Goal: Task Accomplishment & Management: Manage account settings

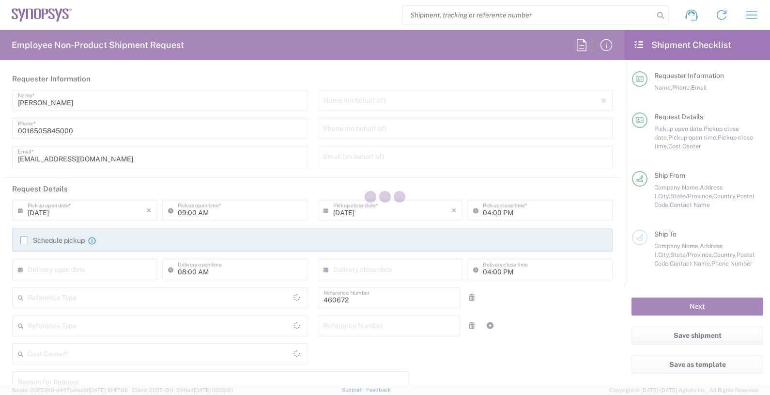
type input "Delivered at Place"
type input "US01, FIN, Distri 460672"
type input "United States"
type input "California"
type input "Department"
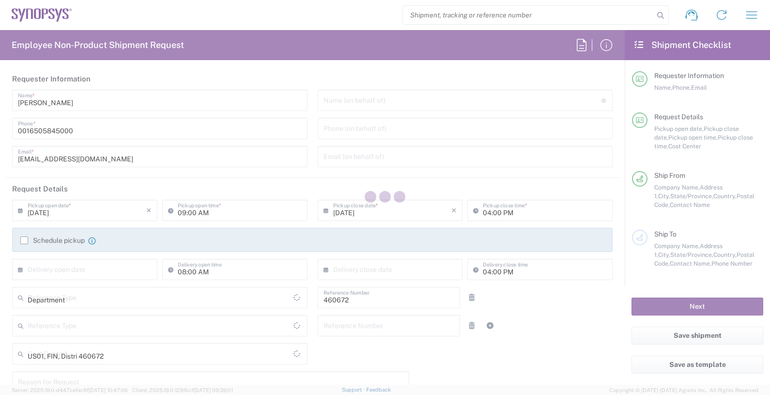
type input "United States"
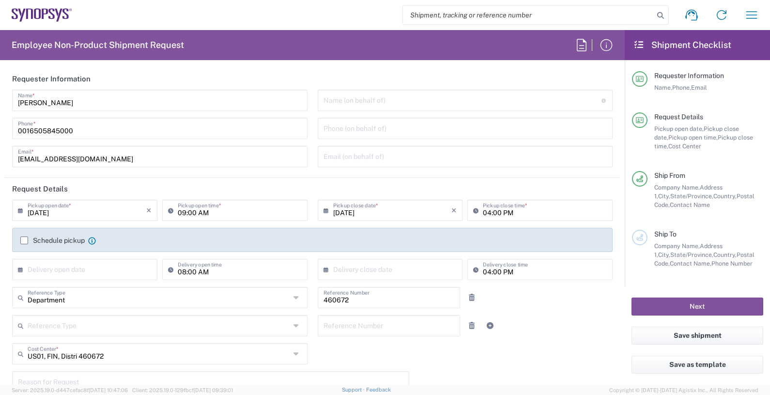
type input "Headquarters USSV"
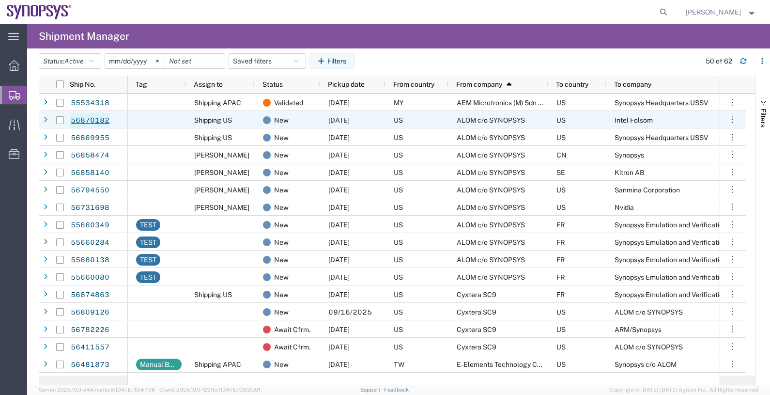
click at [104, 119] on link "56870182" at bounding box center [90, 120] width 40 height 15
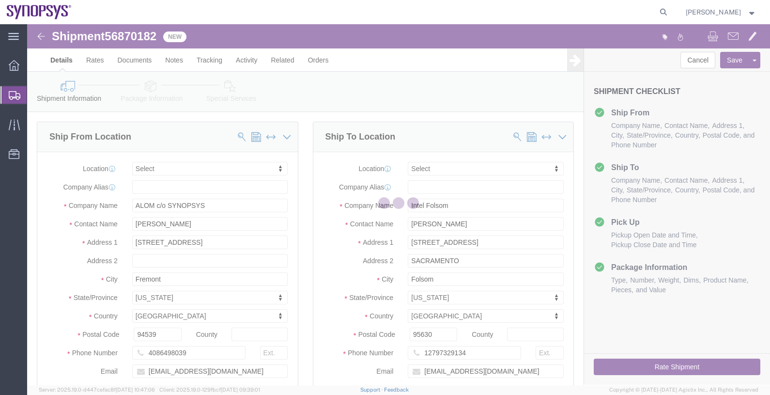
select select
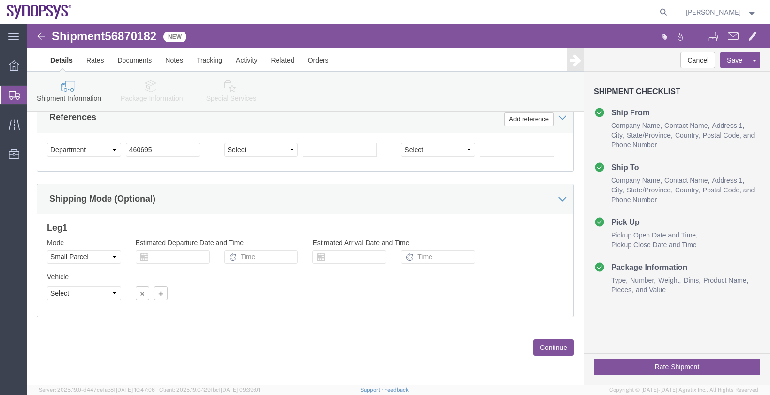
scroll to position [480, 0]
click select "Select Air Less than Truckload Multi-Leg Ocean Freight Rail Small Parcel Truckl…"
select select
click select "Select Air Less than Truckload Multi-Leg Ocean Freight Rail Small Parcel Truckl…"
click button "Continue"
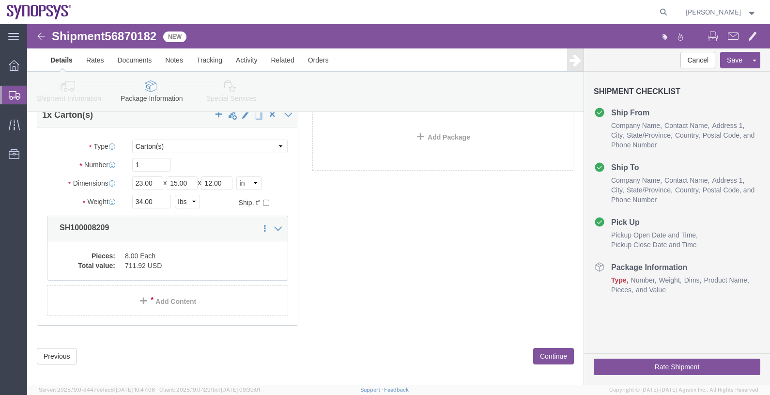
scroll to position [72, 0]
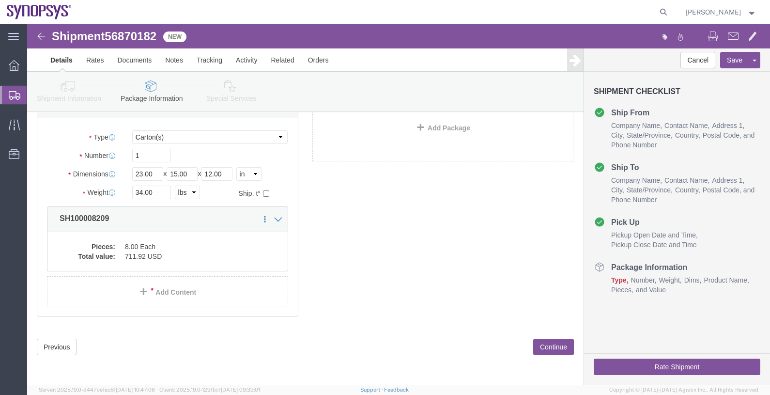
click button "Continue"
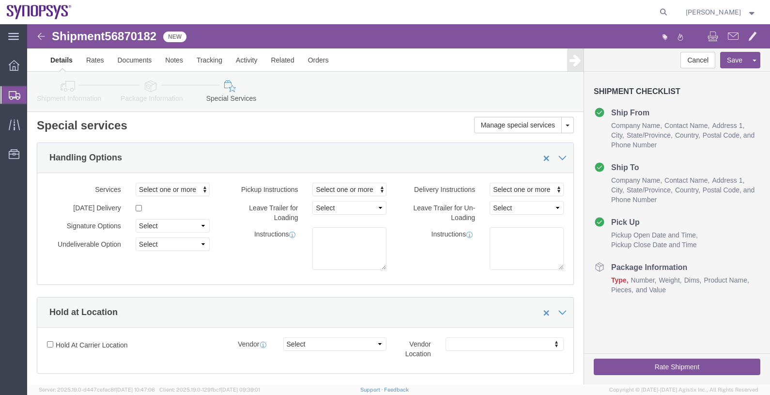
scroll to position [0, 0]
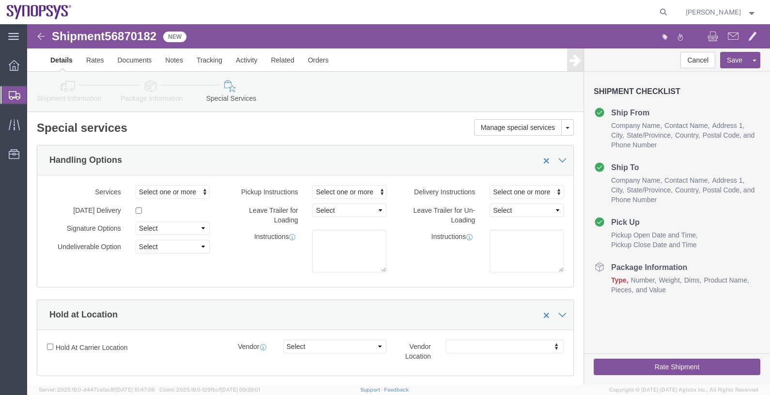
click icon
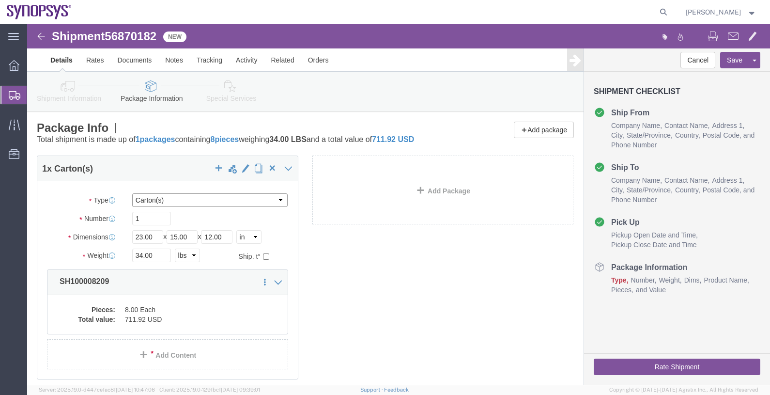
click select "Select Bale(s) Basket(s) Bolt(s) Bottle(s) Buckets Bulk Bundle(s) Can(s) Cardbo…"
select select "YRPK"
click select "Select Bale(s) Basket(s) Bolt(s) Bottle(s) Buckets Bulk Bundle(s) Can(s) Cardbo…"
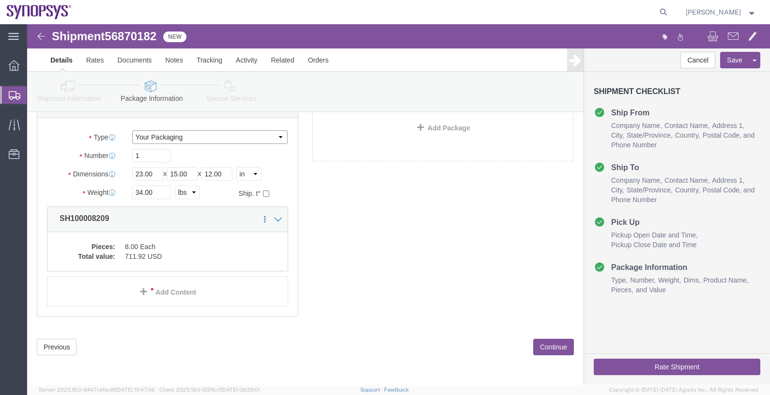
scroll to position [72, 0]
click div "1 x Your Packaging Package Type Select Bale(s) Basket(s) Bolt(s) Bottle(s) Buck…"
click button "Continue"
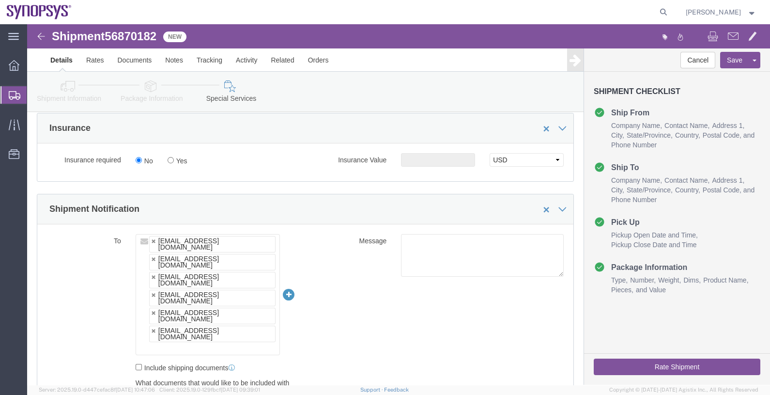
scroll to position [605, 0]
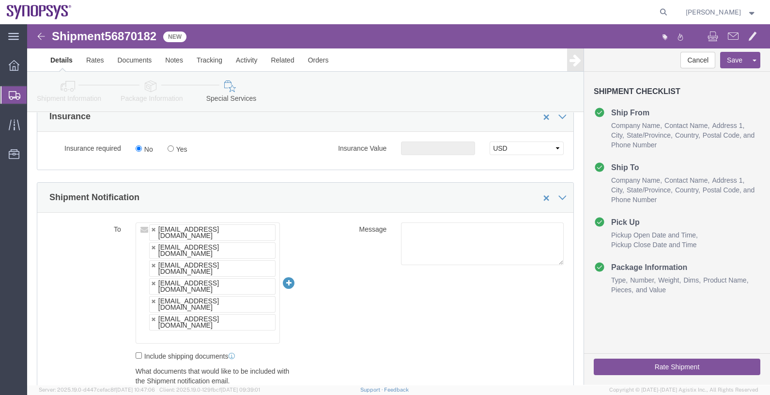
click ul "[EMAIL_ADDRESS][DOMAIN_NAME] [EMAIL_ADDRESS][DOMAIN_NAME] [EMAIL_ADDRESS][DOMAI…"
type input "[EMAIL_ADDRESS][DOMAIN_NAME]"
type input "[EMAIL_ADDRESS][DOMAIN_NAME],[PERSON_NAME][EMAIL_ADDRESS][DOMAIN_NAME],[EMAIL_A…"
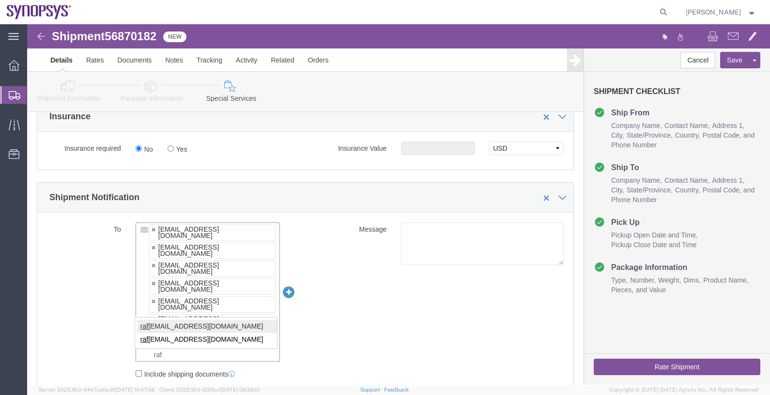
type input "raf"
type input "[EMAIL_ADDRESS][DOMAIN_NAME],[PERSON_NAME][EMAIL_ADDRESS][DOMAIN_NAME],[EMAIL_A…"
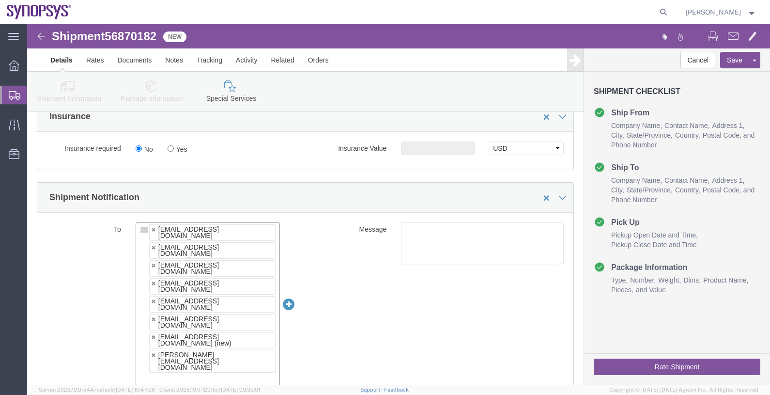
paste input "[EMAIL_ADDRESS][DOMAIN_NAME]"
type input "[EMAIL_ADDRESS][DOMAIN_NAME]"
type input "[EMAIL_ADDRESS][DOMAIN_NAME],[PERSON_NAME][EMAIL_ADDRESS][DOMAIN_NAME],[EMAIL_A…"
click button "Save"
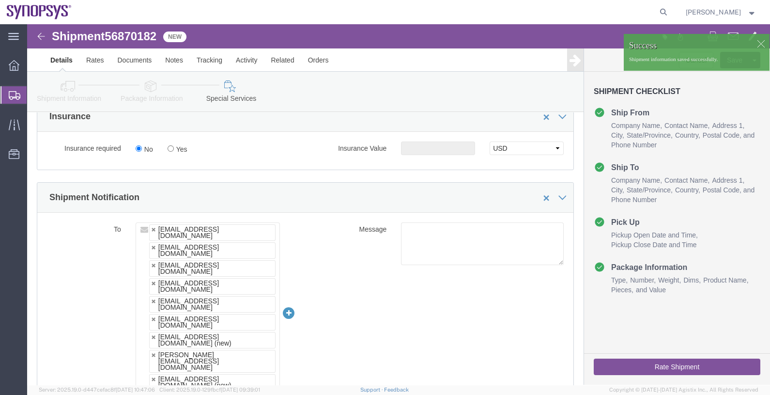
click div
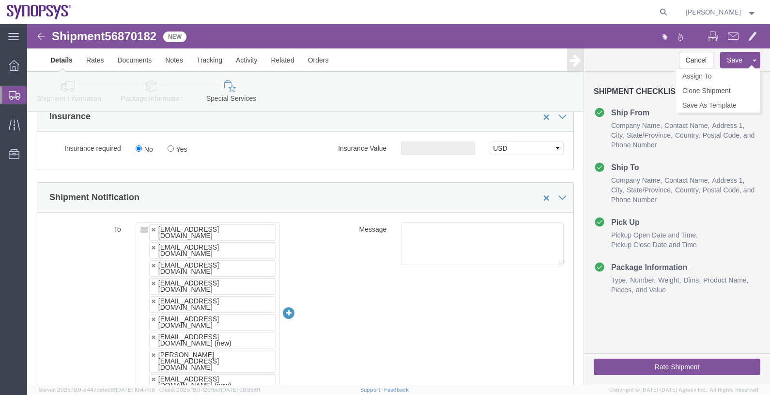
click body "Shipment 56870182 New Details Rates Documents Notes Tracking Activity Related O…"
click link "Assign To"
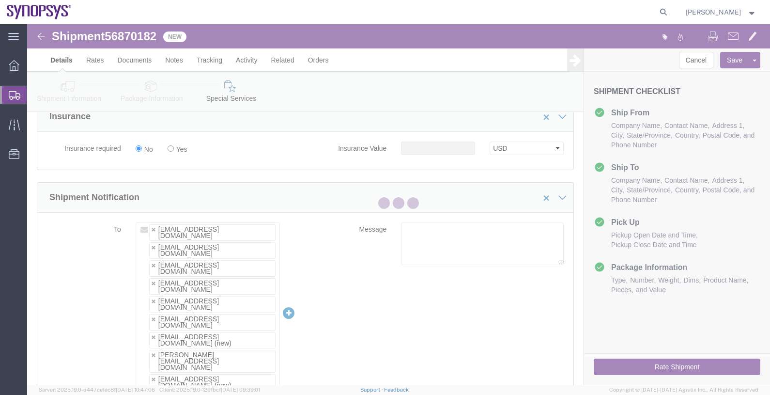
select select
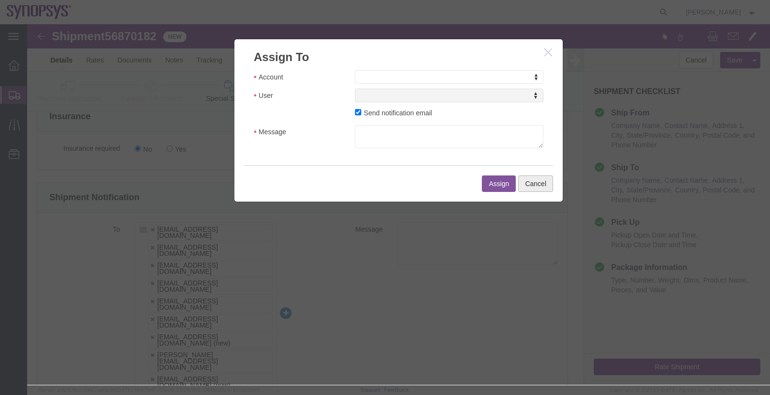
click button "Cancel"
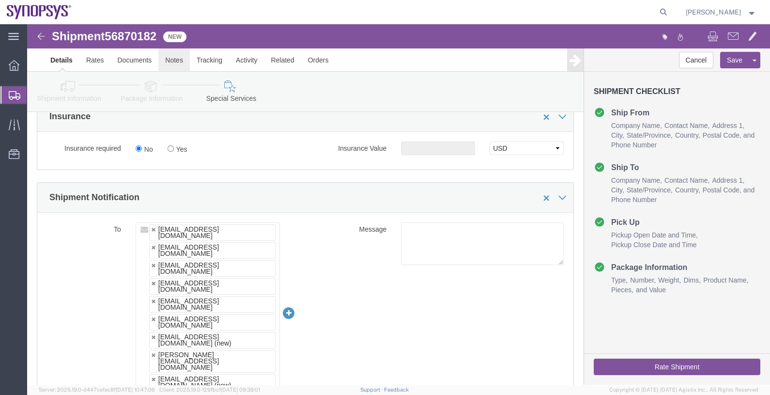
click link "Notes"
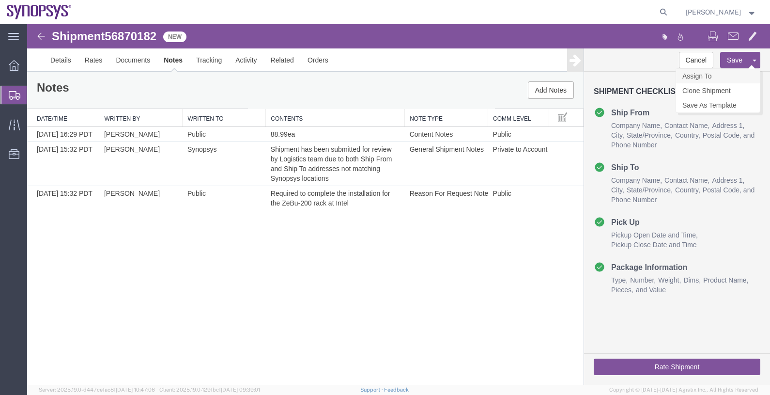
click at [705, 75] on link "Assign To" at bounding box center [718, 76] width 84 height 15
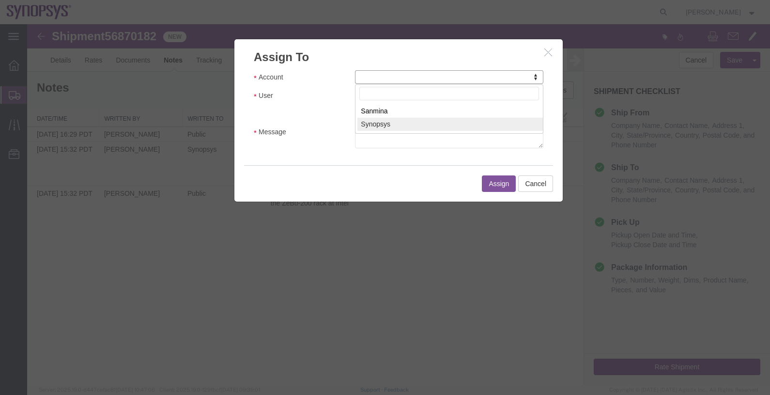
select select "117156"
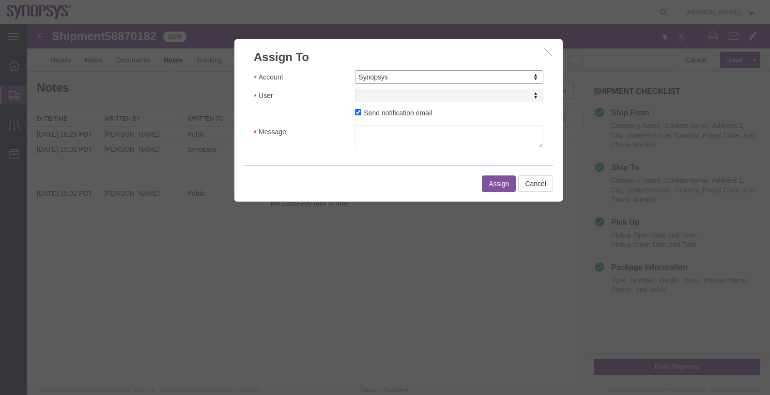
select select
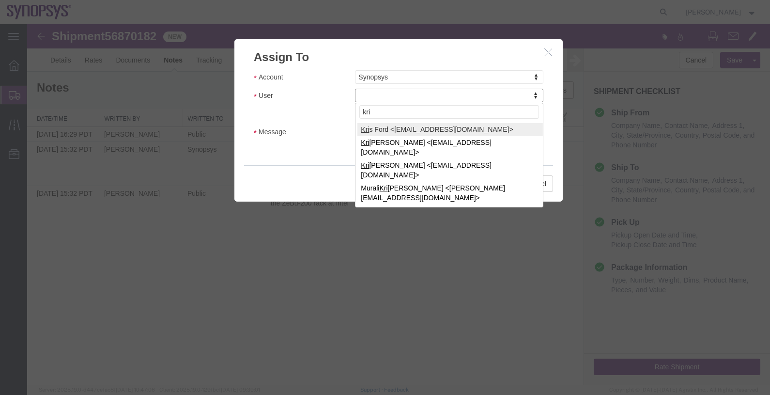
type input "kri"
select select "98360"
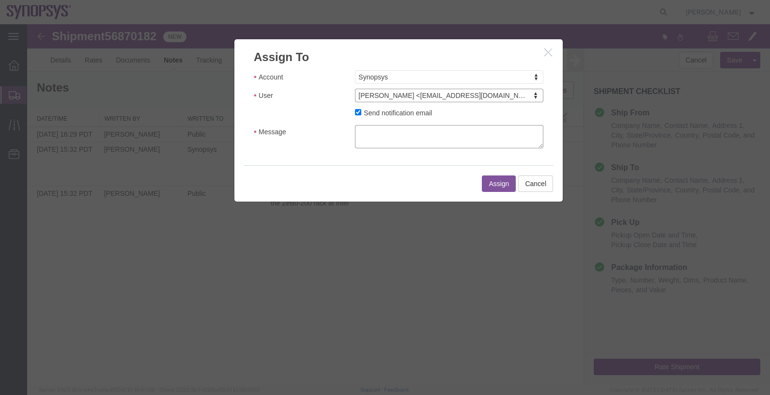
click at [394, 132] on textarea "Message" at bounding box center [449, 136] width 188 height 23
type textarea ","
click at [498, 180] on button "Assign" at bounding box center [499, 183] width 34 height 16
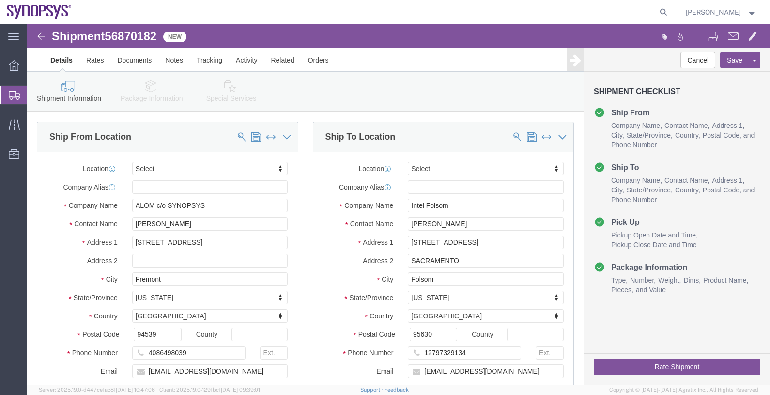
click at [34, 98] on span "Shipments" at bounding box center [31, 94] width 8 height 19
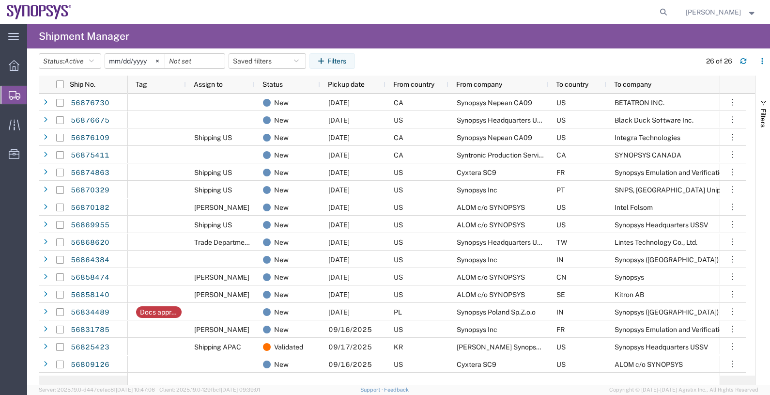
click at [475, 85] on span "From company" at bounding box center [479, 84] width 46 height 8
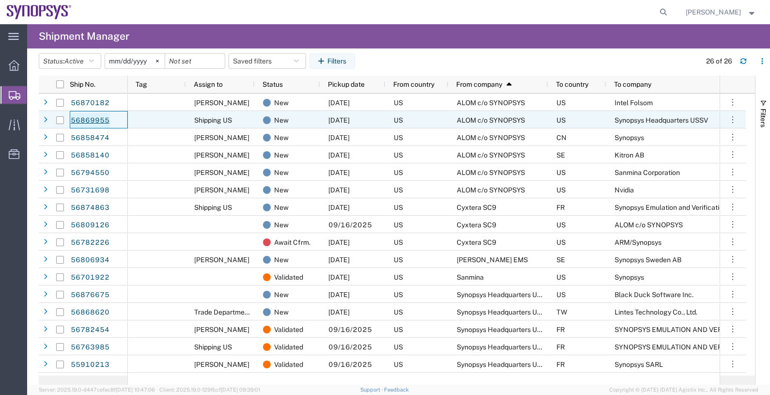
click at [100, 117] on link "56869955" at bounding box center [90, 120] width 40 height 15
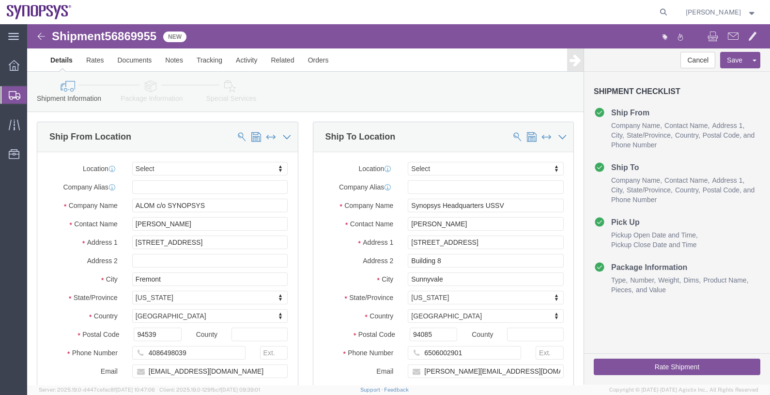
select select
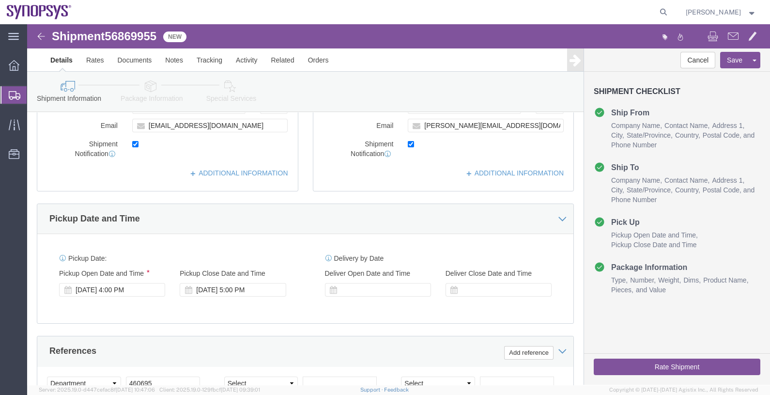
scroll to position [303, 0]
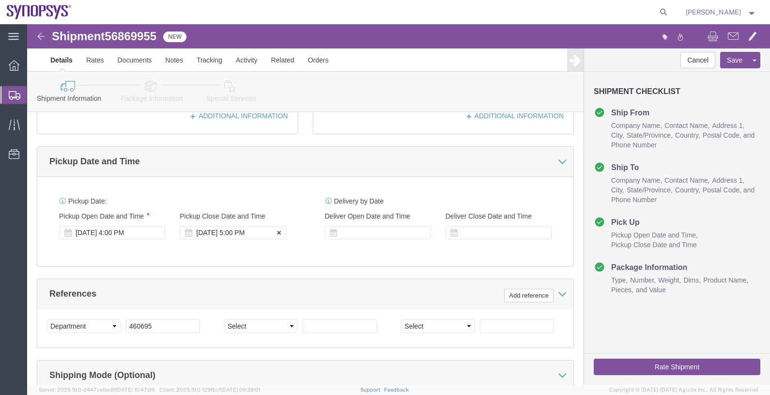
click div "[DATE] 5:00 PM"
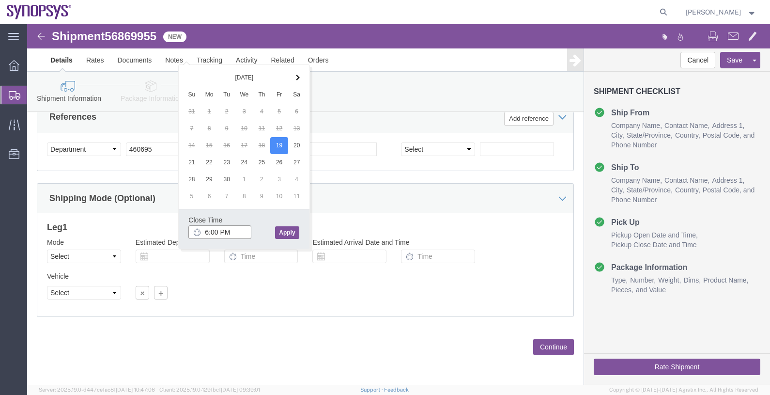
type input "6:00 PM"
click button "Apply"
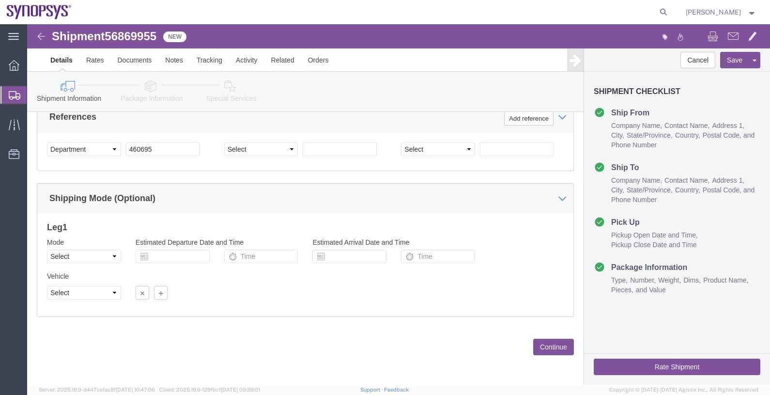
click button "Continue"
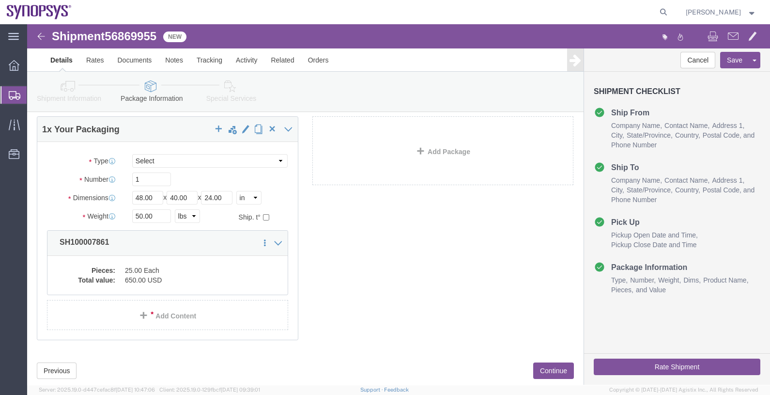
scroll to position [72, 0]
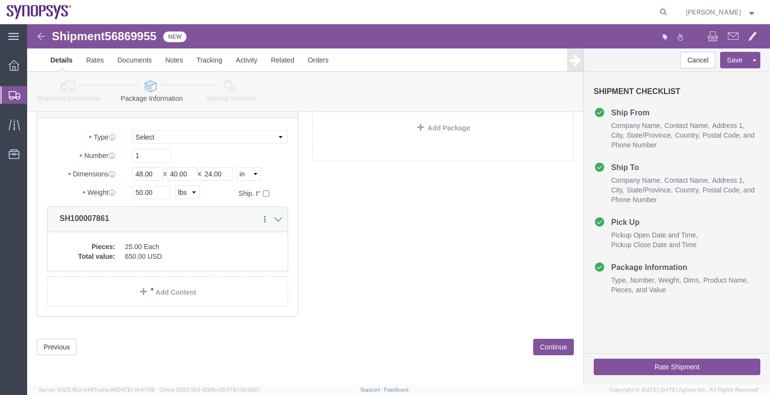
click button "Continue"
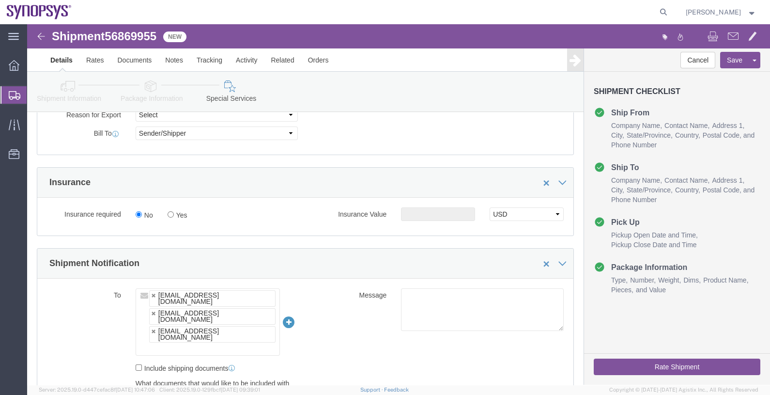
scroll to position [545, 0]
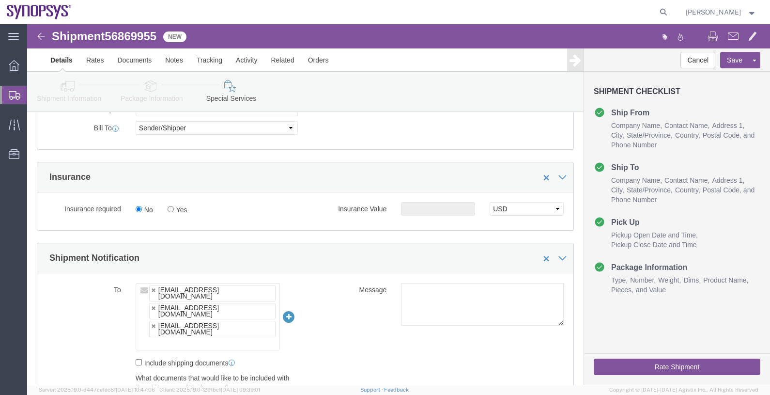
click ul "[EMAIL_ADDRESS][DOMAIN_NAME] [EMAIL_ADDRESS][DOMAIN_NAME] [PERSON_NAME][EMAIL_A…"
type input "[EMAIL_ADDRESS][DOMAIN_NAME]"
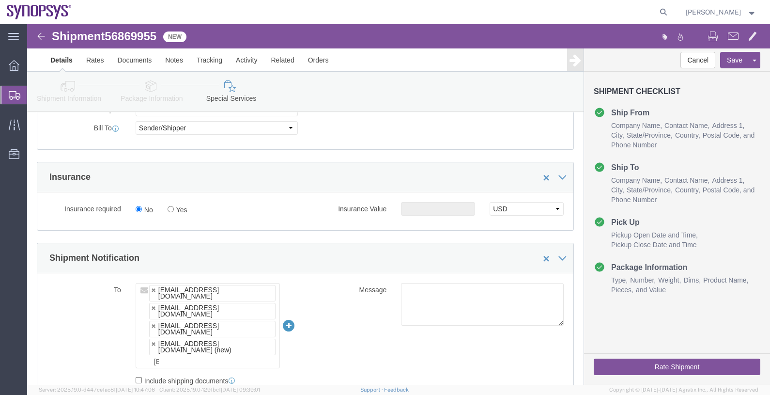
type input "[EMAIL_ADDRESS][DOMAIN_NAME],[EMAIL_ADDRESS][DOMAIN_NAME],[PERSON_NAME][EMAIL_A…"
type input "raf"
type input "[EMAIL_ADDRESS][DOMAIN_NAME],[EMAIL_ADDRESS][DOMAIN_NAME],[PERSON_NAME][EMAIL_A…"
click ul "[EMAIL_ADDRESS][DOMAIN_NAME] [EMAIL_ADDRESS][DOMAIN_NAME] [PERSON_NAME][EMAIL_A…"
paste input "[EMAIL_ADDRESS][DOMAIN_NAME]"
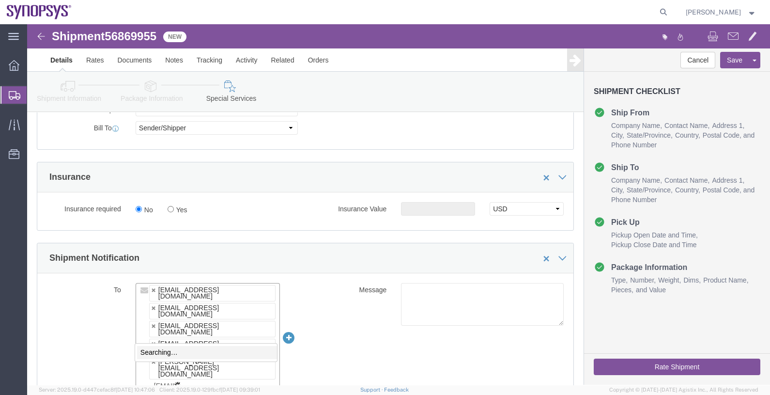
scroll to position [0, 0]
type input "[EMAIL_ADDRESS][DOMAIN_NAME]"
type input "[EMAIL_ADDRESS][DOMAIN_NAME],[EMAIL_ADDRESS][DOMAIN_NAME],[PERSON_NAME][EMAIL_A…"
click button "Save"
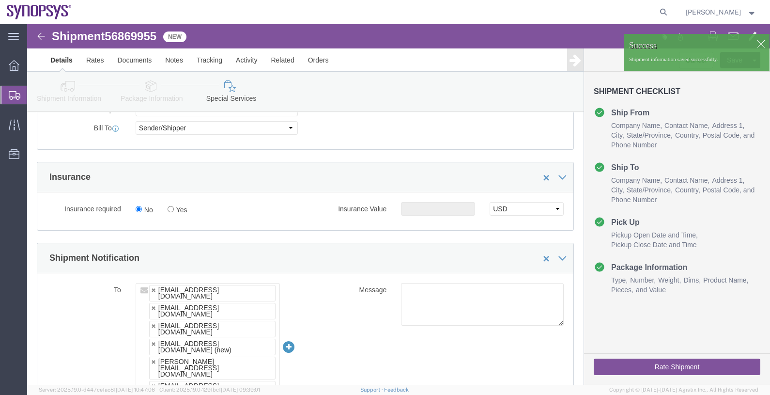
click div
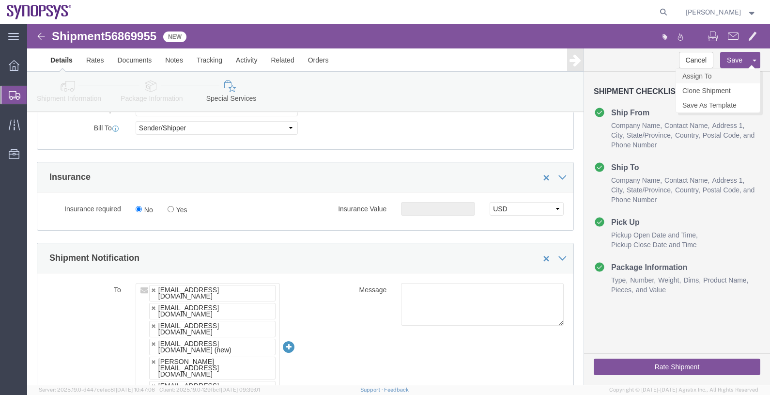
click link "Assign To"
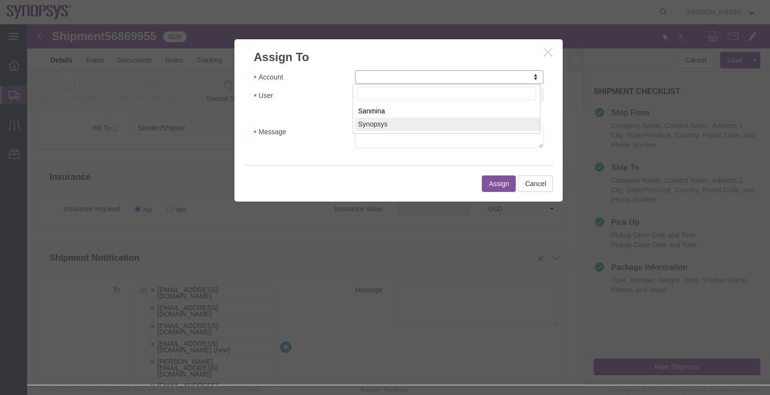
select select "117156"
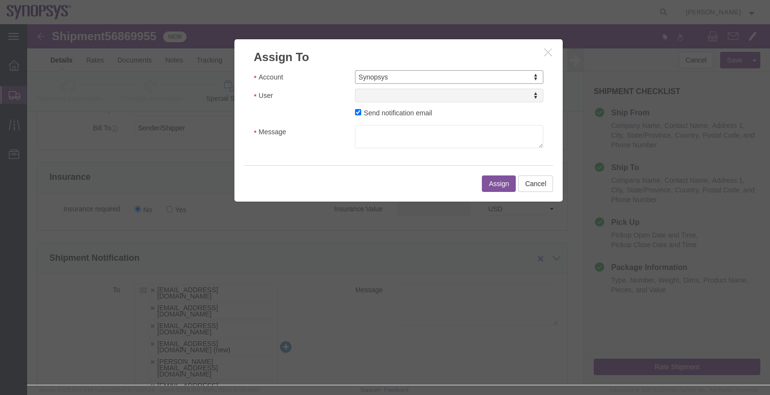
select select
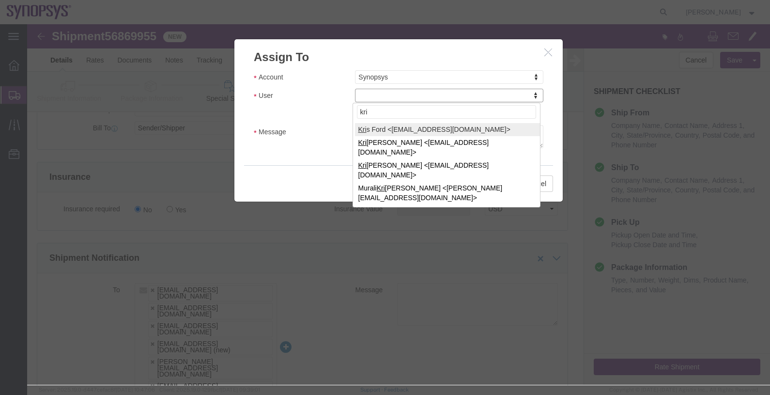
type input "kri"
select select "98360"
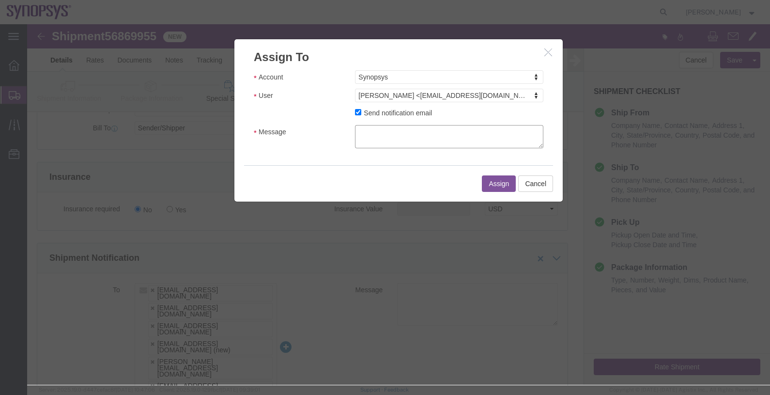
click textarea "Message"
type textarea "."
click div "Assign Cancel"
click button "Assign"
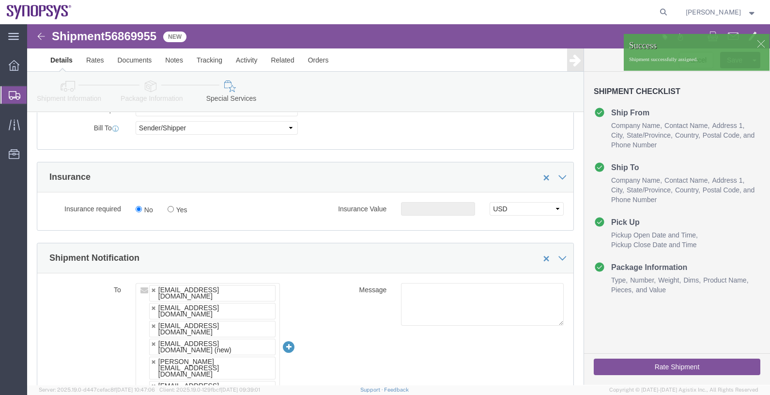
click at [34, 94] on span "Shipments" at bounding box center [31, 94] width 8 height 19
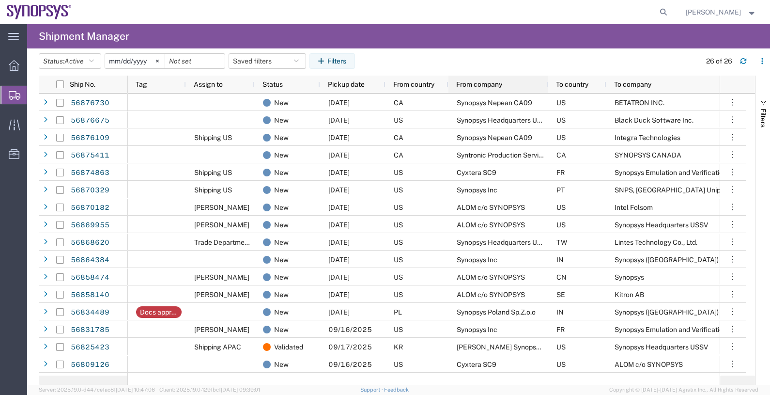
click at [482, 84] on span "From company" at bounding box center [479, 84] width 46 height 8
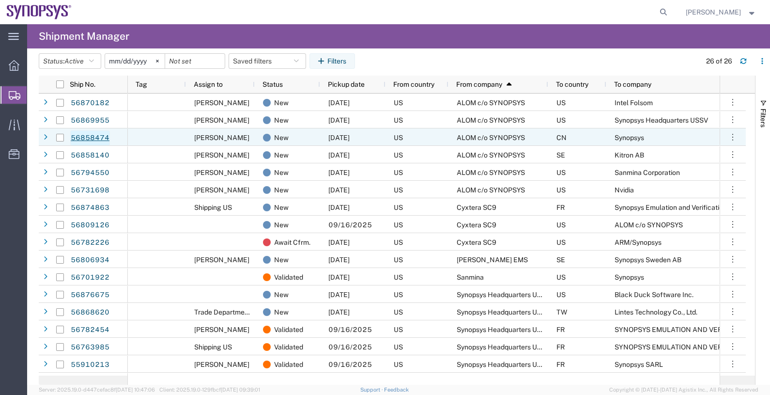
click at [92, 136] on link "56858474" at bounding box center [90, 137] width 40 height 15
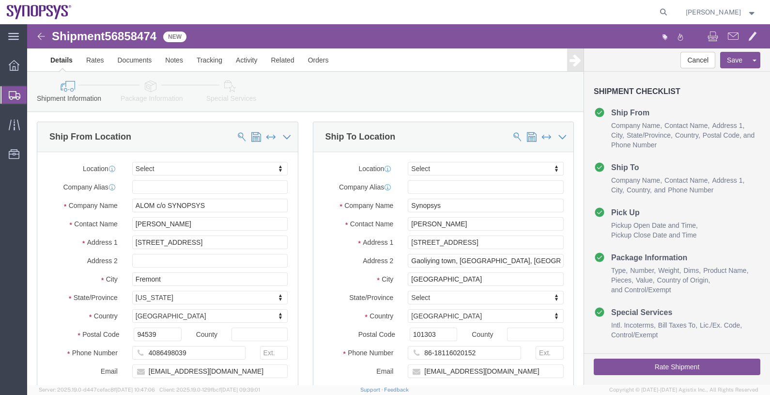
select select
click span "56858474"
copy span "56858474"
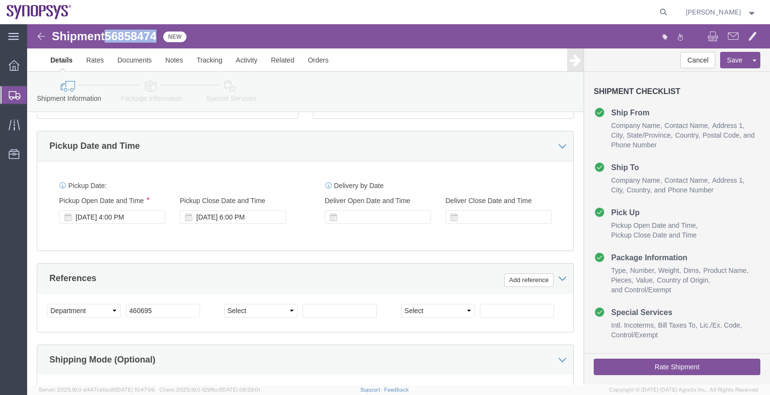
scroll to position [363, 0]
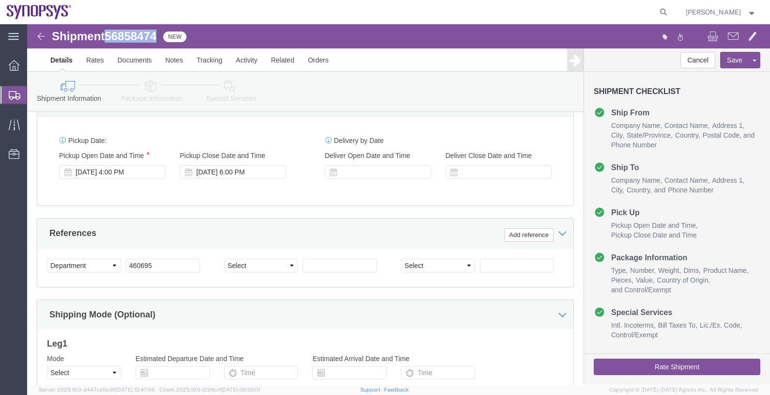
click icon
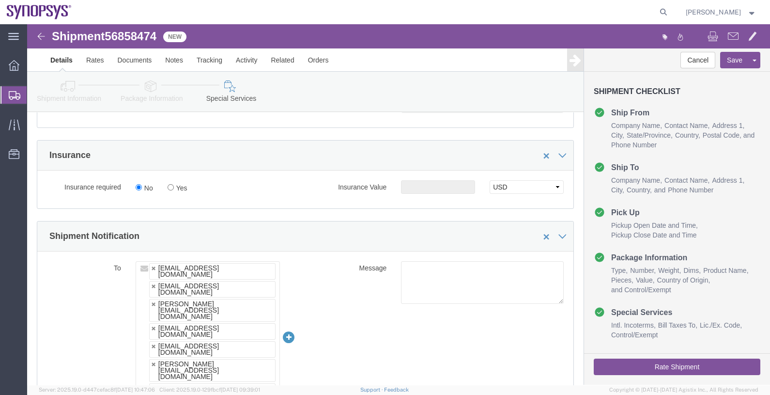
scroll to position [666, 0]
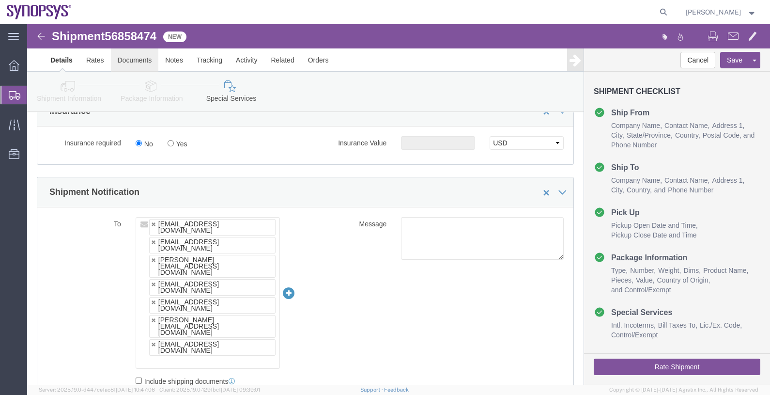
click link "Documents"
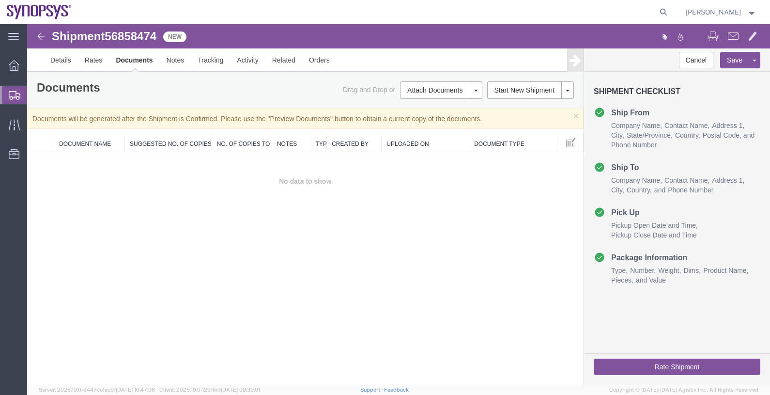
click at [472, 62] on ul "Details Rates Documents Notes Tracking Activity Related Orders" at bounding box center [399, 59] width 710 height 23
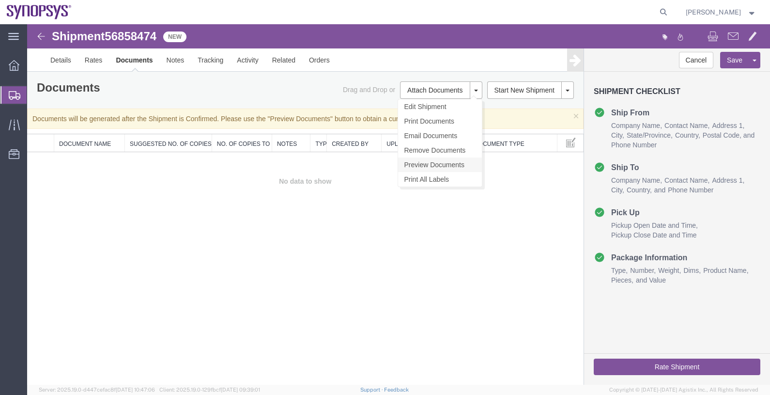
click at [433, 168] on link "Preview Documents" at bounding box center [440, 164] width 84 height 15
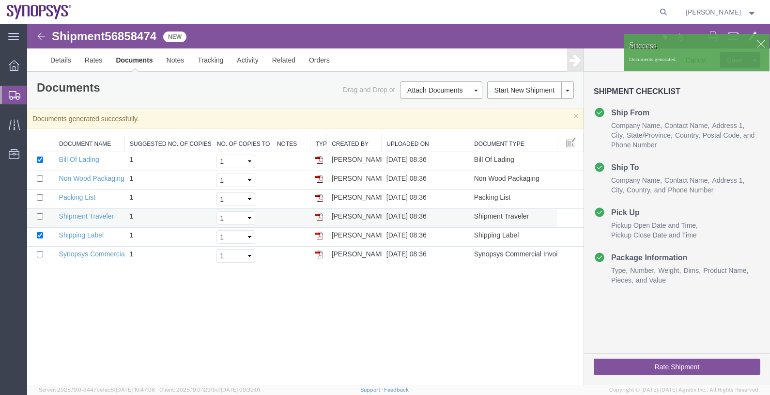
click at [320, 217] on img at bounding box center [319, 217] width 8 height 8
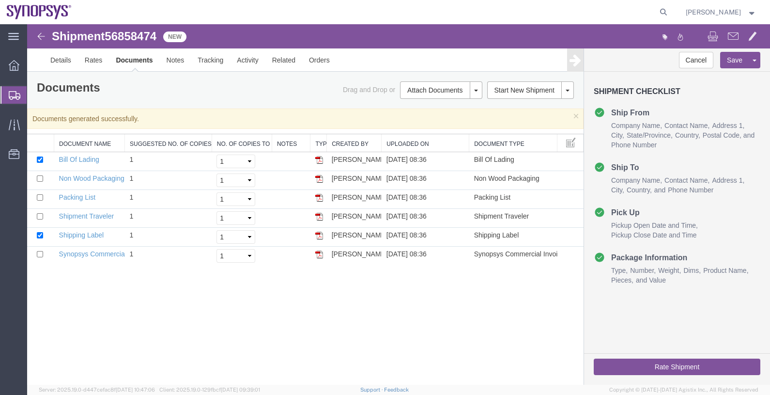
click at [34, 97] on span "Shipments" at bounding box center [31, 94] width 8 height 19
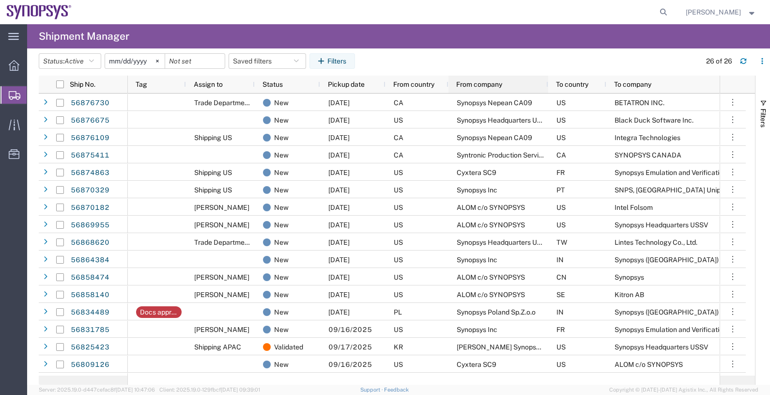
click at [486, 82] on span "From company" at bounding box center [479, 84] width 46 height 8
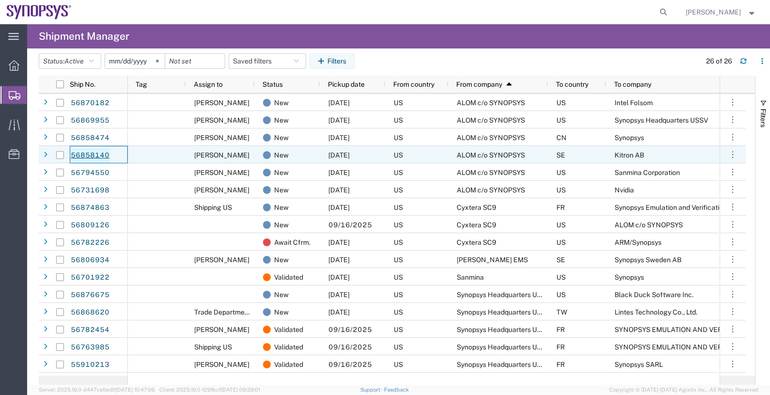
click at [89, 154] on link "56858140" at bounding box center [90, 155] width 40 height 15
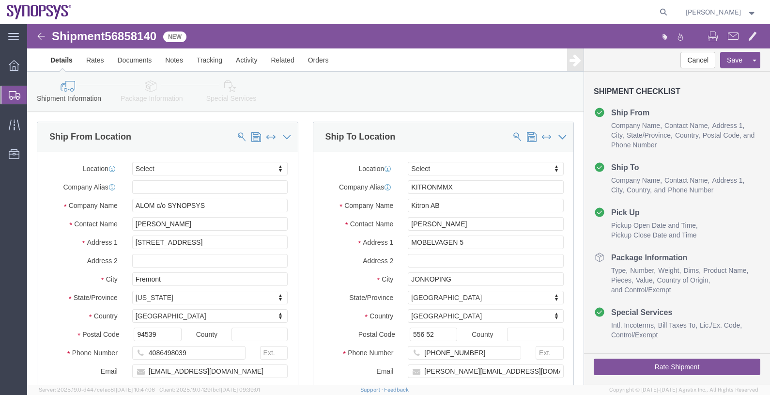
select select
click span "56858140"
copy span "56858140"
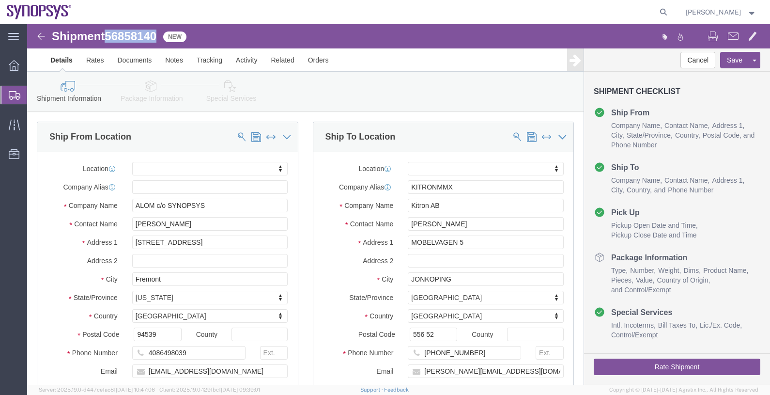
click icon
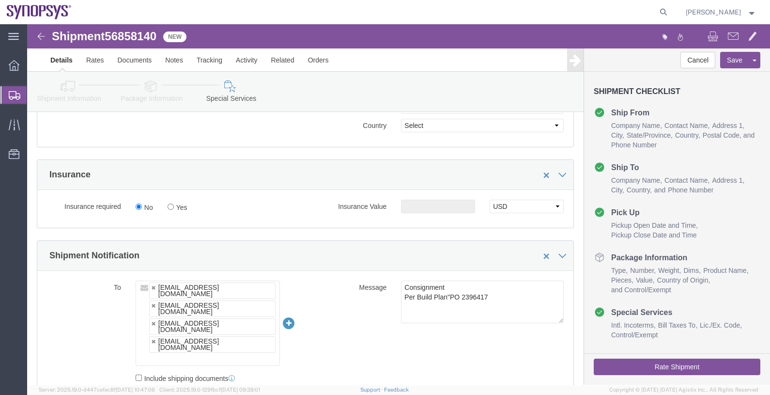
scroll to position [727, 0]
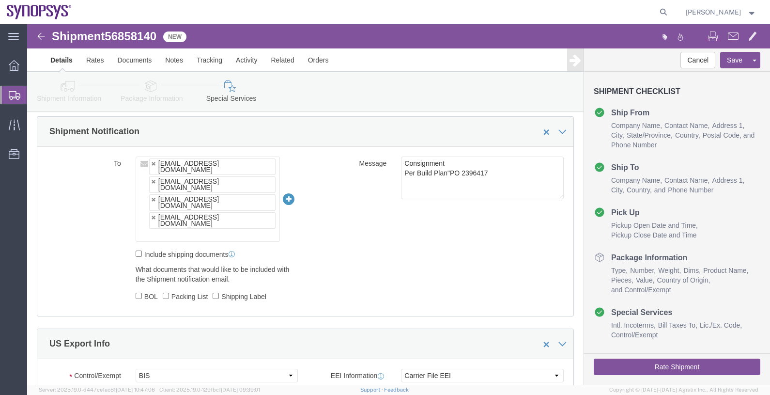
click ul "[EMAIL_ADDRESS][DOMAIN_NAME] [EMAIL_ADDRESS][DOMAIN_NAME] [EMAIL_ADDRESS][DOMAI…"
type input "[EMAIL_ADDRESS][DOMAIN_NAME]"
type input "[EMAIL_ADDRESS][DOMAIN_NAME],[EMAIL_ADDRESS][DOMAIN_NAME],[PERSON_NAME][EMAIL_A…"
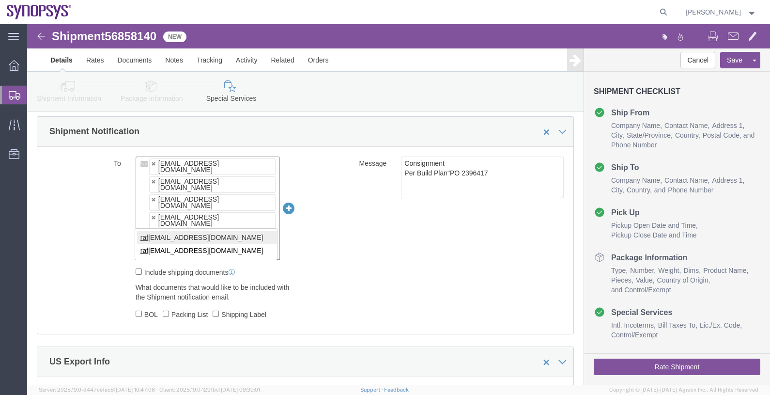
type input "raf"
type input "[EMAIL_ADDRESS][DOMAIN_NAME],[EMAIL_ADDRESS][DOMAIN_NAME],[PERSON_NAME][EMAIL_A…"
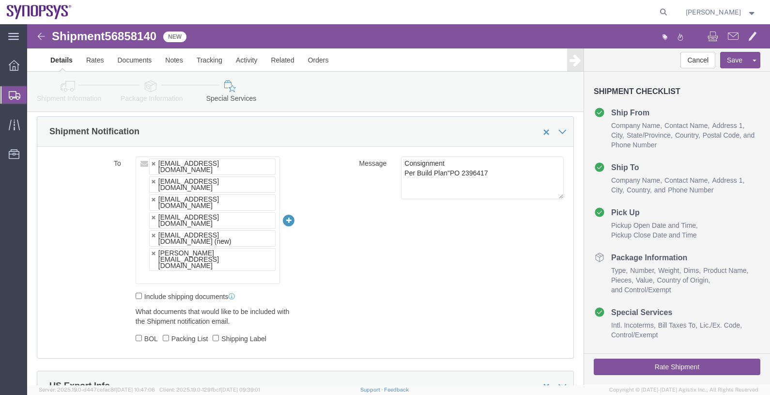
click ul "[EMAIL_ADDRESS][DOMAIN_NAME] [EMAIL_ADDRESS][DOMAIN_NAME] [PERSON_NAME][EMAIL_A…"
paste input "[EMAIL_ADDRESS][DOMAIN_NAME]"
type input "[EMAIL_ADDRESS][DOMAIN_NAME]"
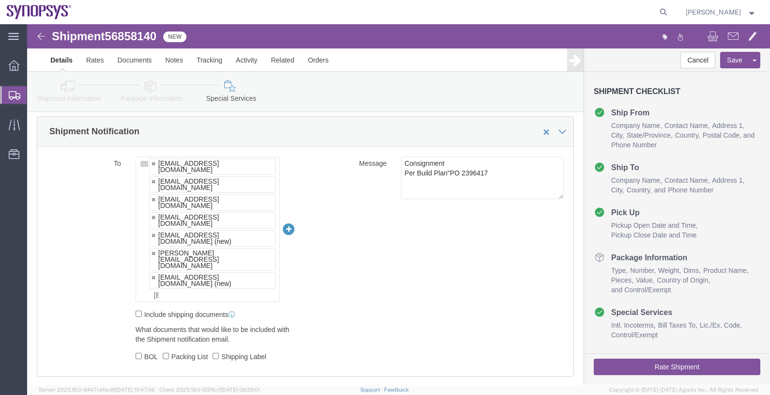
type input "[EMAIL_ADDRESS][DOMAIN_NAME],[EMAIL_ADDRESS][DOMAIN_NAME],[PERSON_NAME][EMAIL_A…"
click button "Save"
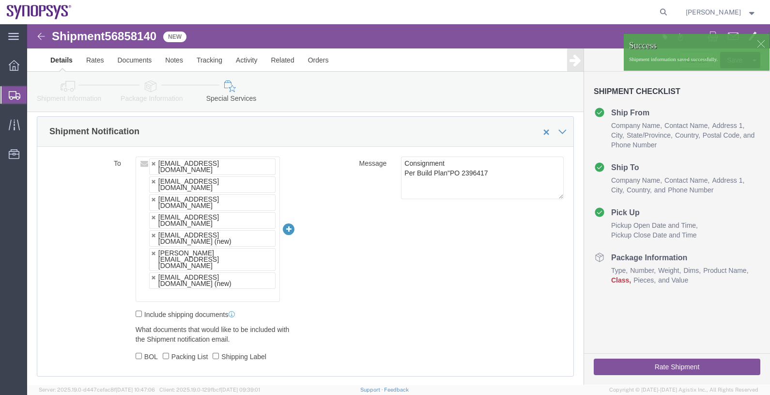
click span "56858140"
copy span "56858140"
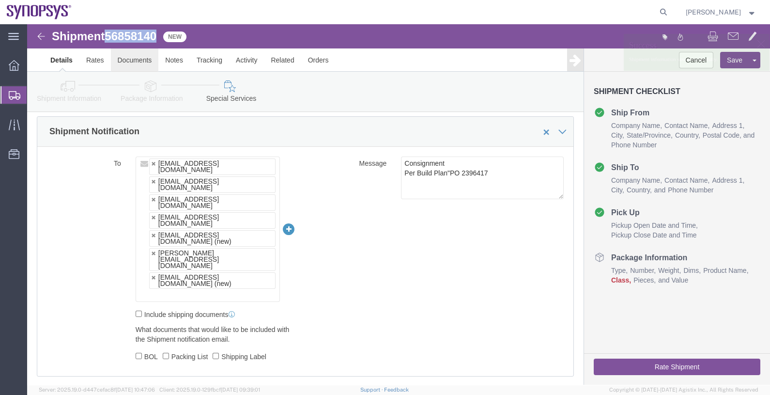
click link "Documents"
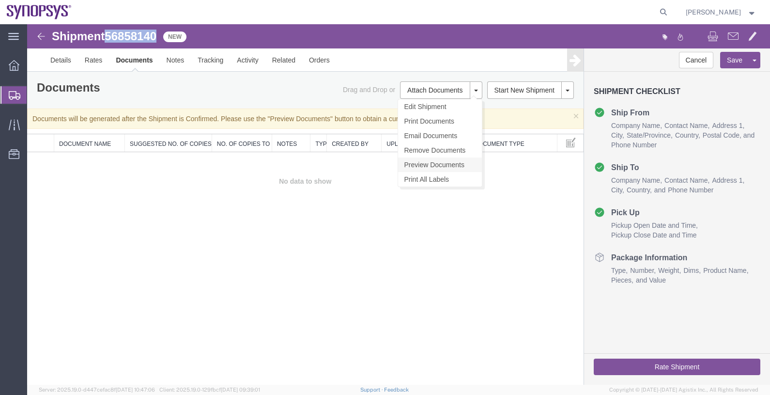
click at [434, 166] on link "Preview Documents" at bounding box center [440, 164] width 84 height 15
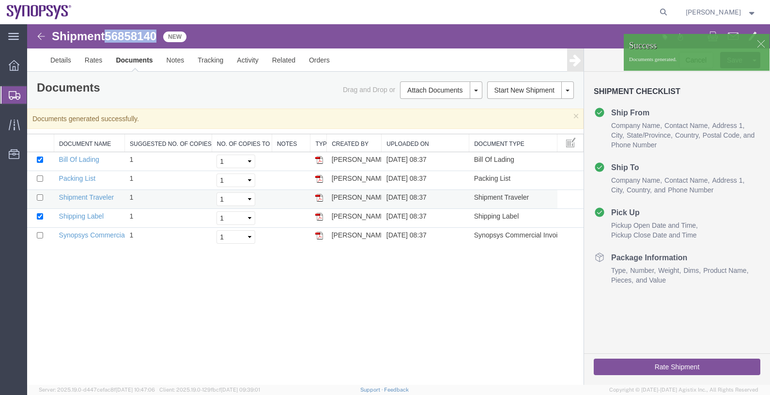
click at [318, 195] on img at bounding box center [319, 198] width 8 height 8
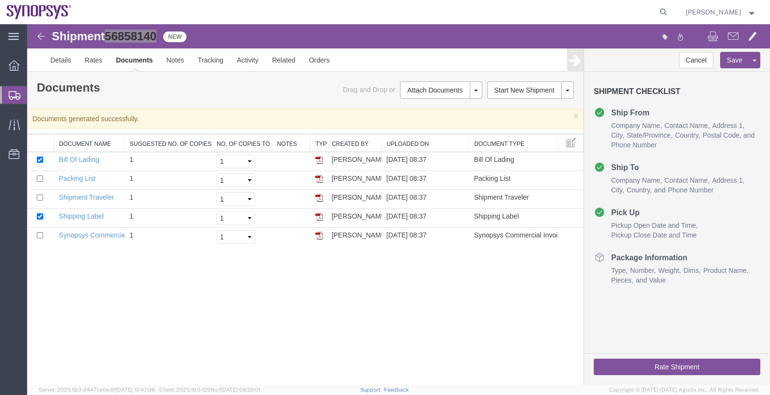
click at [34, 95] on span "Shipments" at bounding box center [31, 94] width 8 height 19
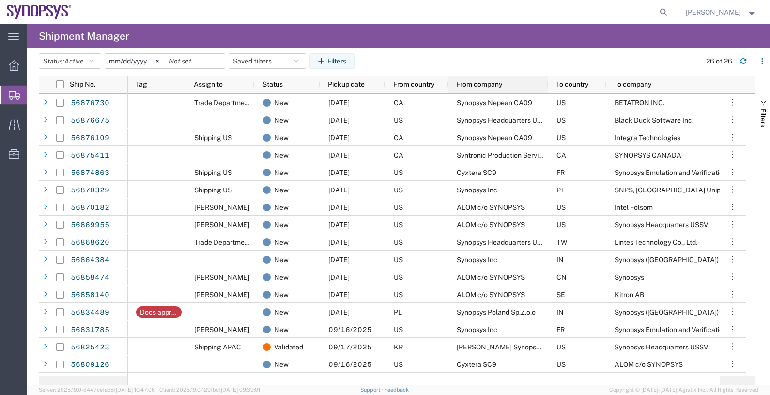
click at [483, 82] on span "From company" at bounding box center [479, 84] width 46 height 8
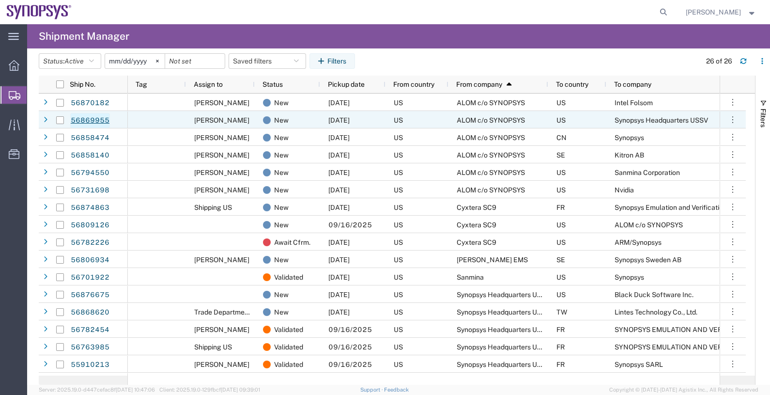
click at [102, 117] on link "56869955" at bounding box center [90, 120] width 40 height 15
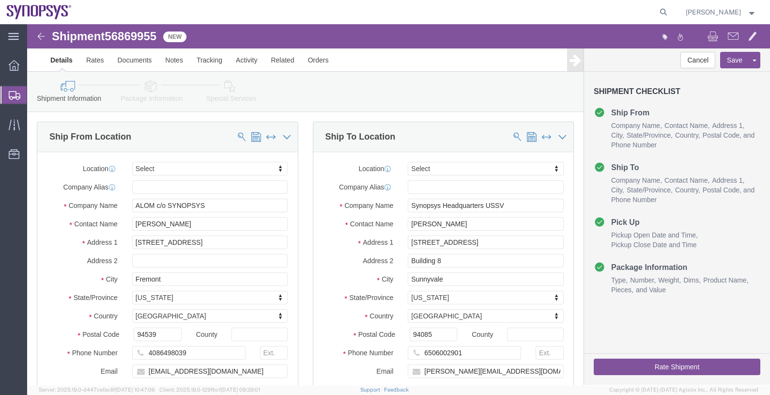
select select
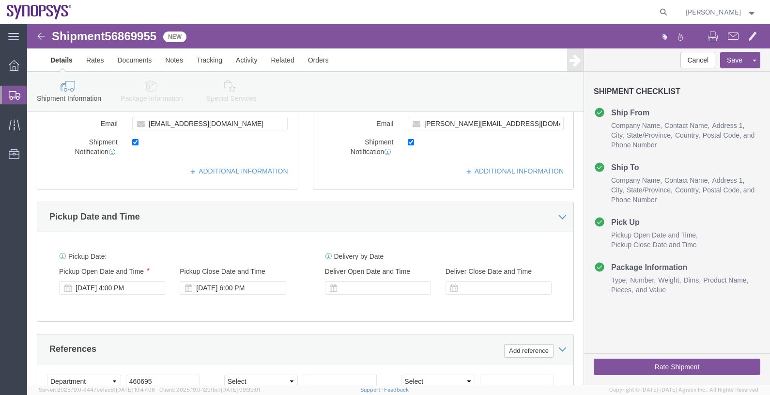
scroll to position [242, 0]
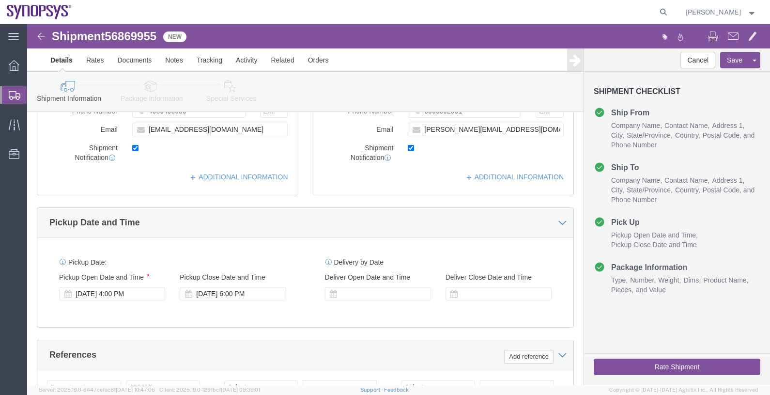
click link "Package Information"
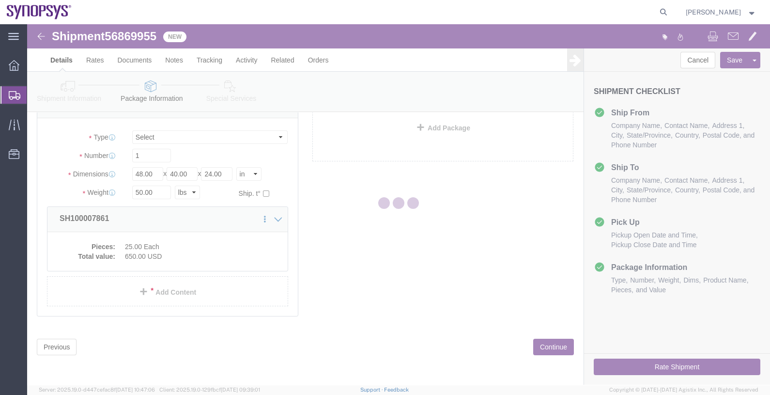
scroll to position [16, 0]
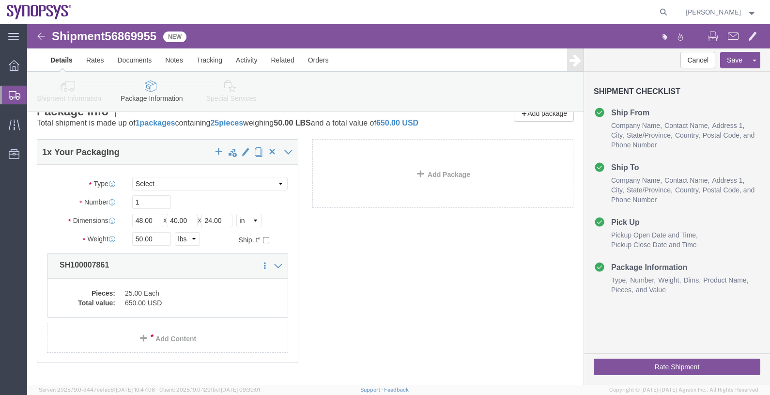
click icon
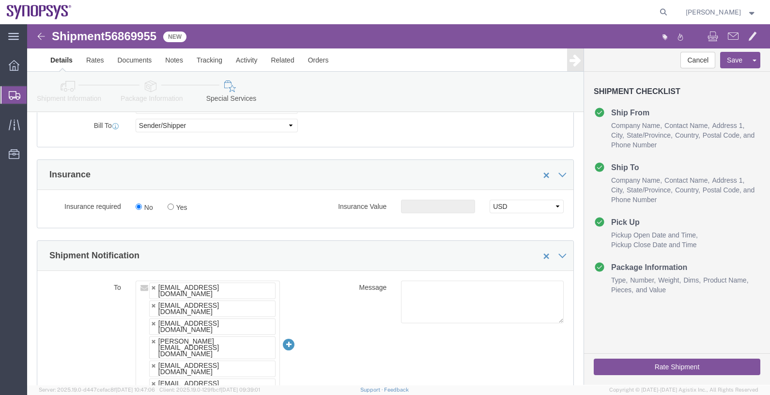
scroll to position [622, 0]
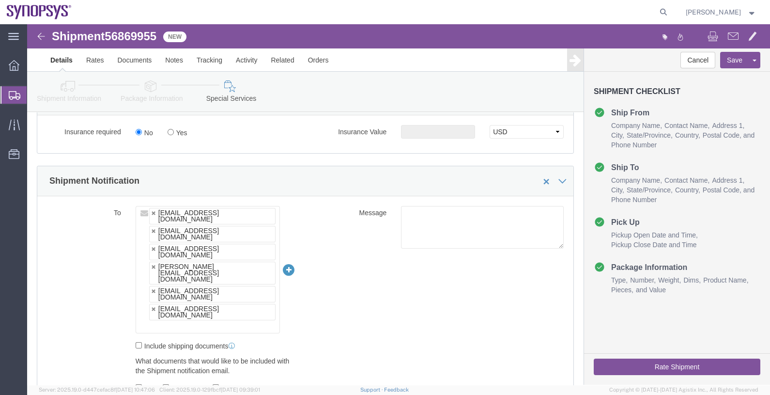
click span "56869955"
copy span "56869955"
click link "Documents"
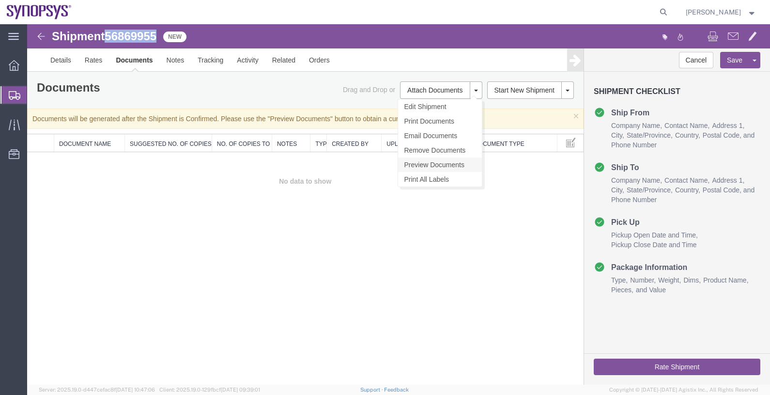
click at [434, 167] on link "Preview Documents" at bounding box center [440, 164] width 84 height 15
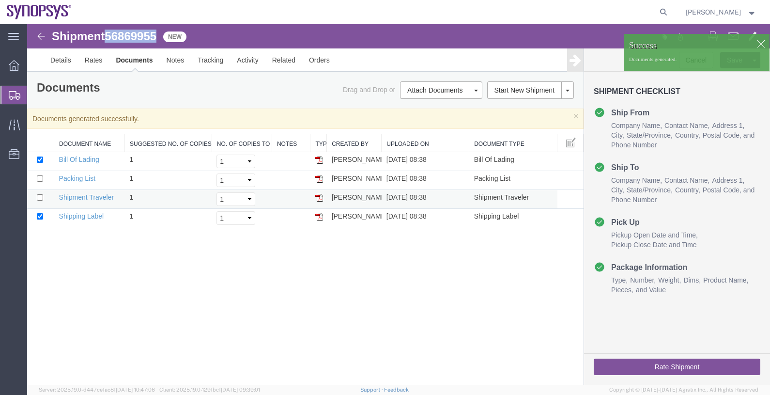
click at [319, 196] on img at bounding box center [319, 198] width 8 height 8
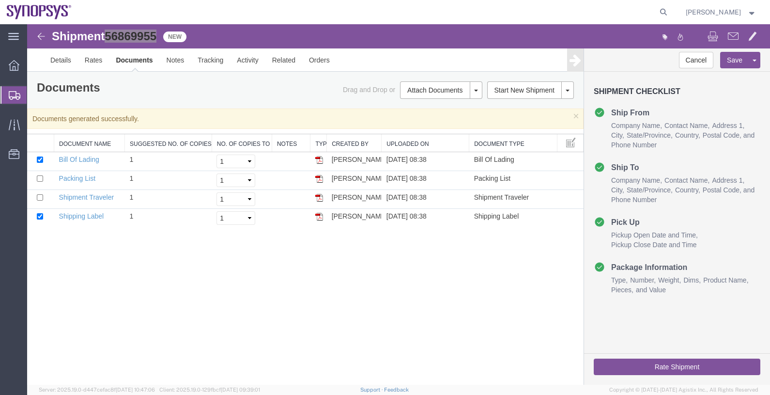
click at [34, 93] on span "Shipments" at bounding box center [31, 94] width 8 height 19
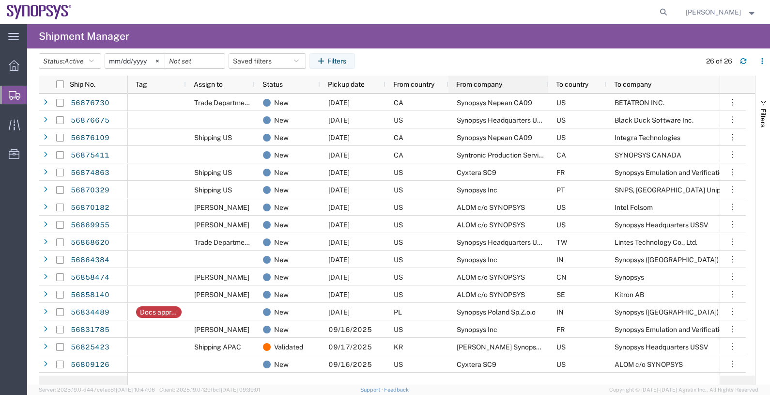
click at [511, 80] on div "From company" at bounding box center [500, 84] width 88 height 13
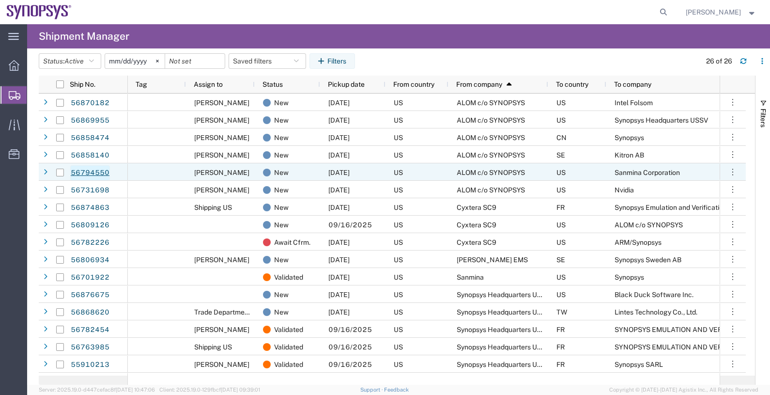
click at [102, 171] on link "56794550" at bounding box center [90, 172] width 40 height 15
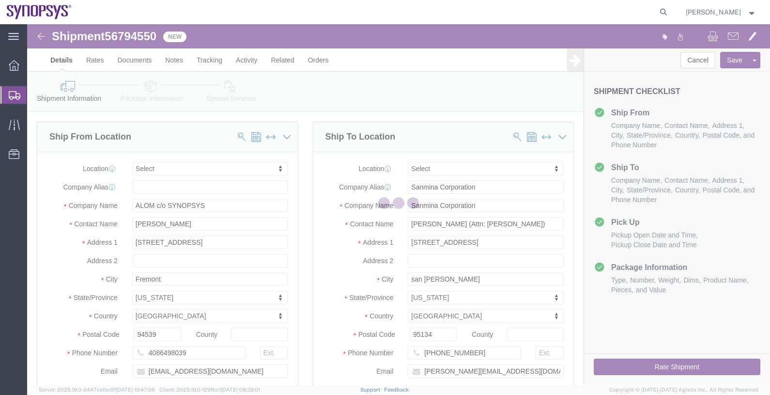
click at [131, 36] on div at bounding box center [398, 204] width 743 height 360
select select
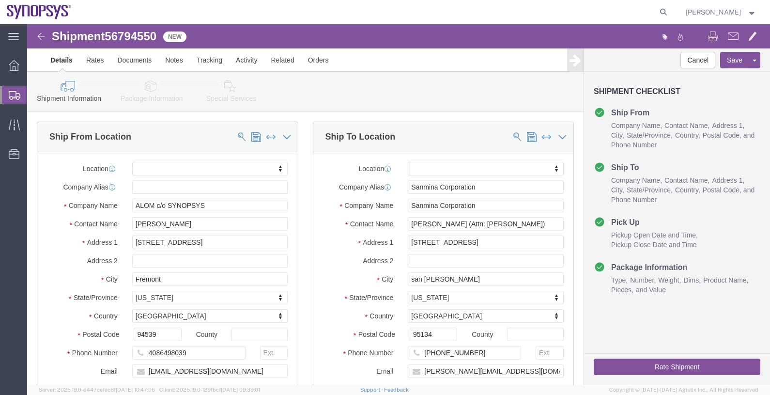
click span "56794550"
copy span "56794550"
click link "Documents"
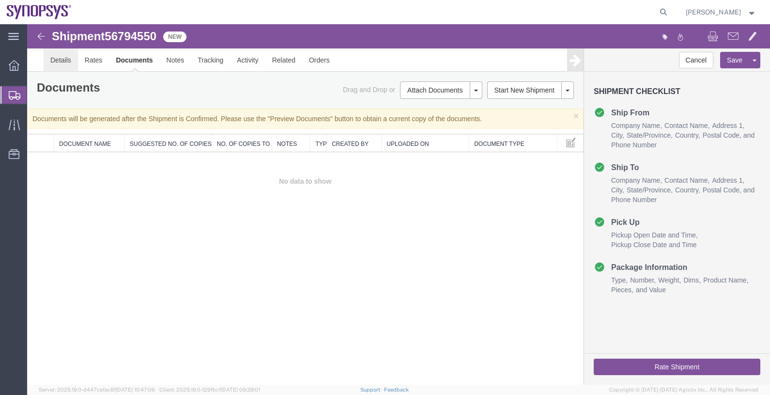
click at [67, 56] on link "Details" at bounding box center [61, 59] width 34 height 23
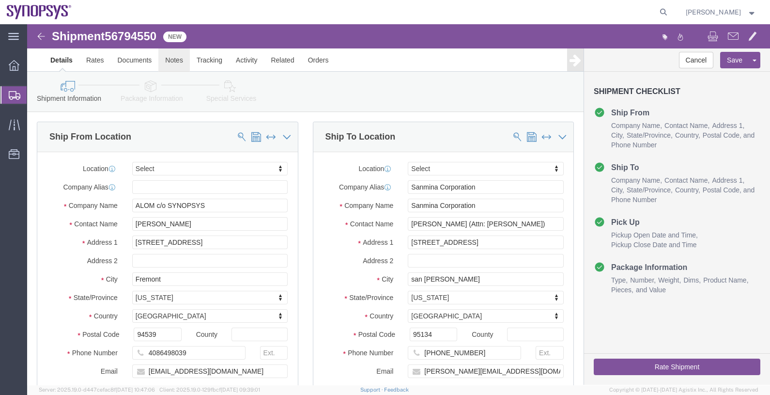
click link "Notes"
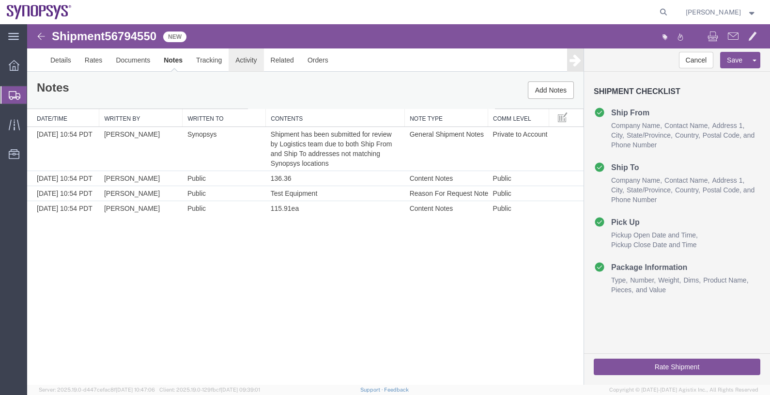
click at [244, 59] on link "Activity" at bounding box center [246, 59] width 35 height 23
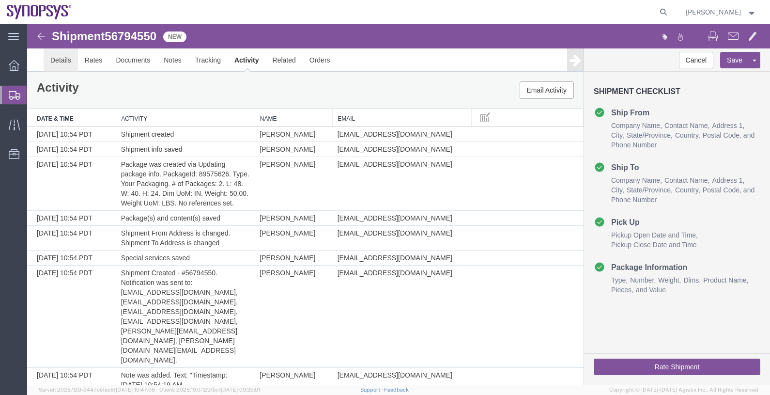
click at [61, 56] on link "Details" at bounding box center [61, 59] width 34 height 23
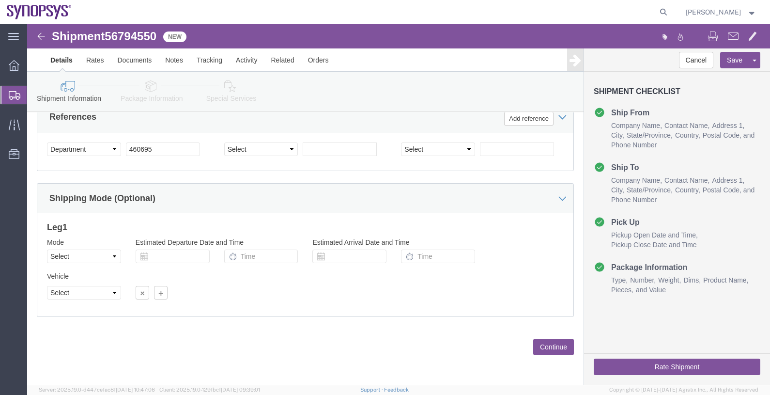
scroll to position [298, 0]
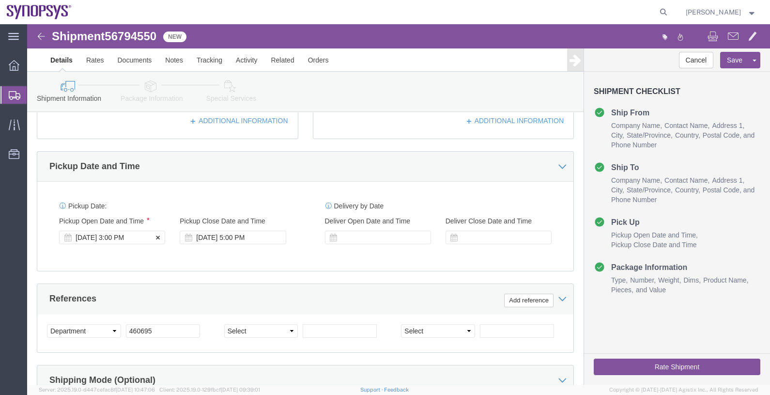
click div "[DATE] 3:00 PM"
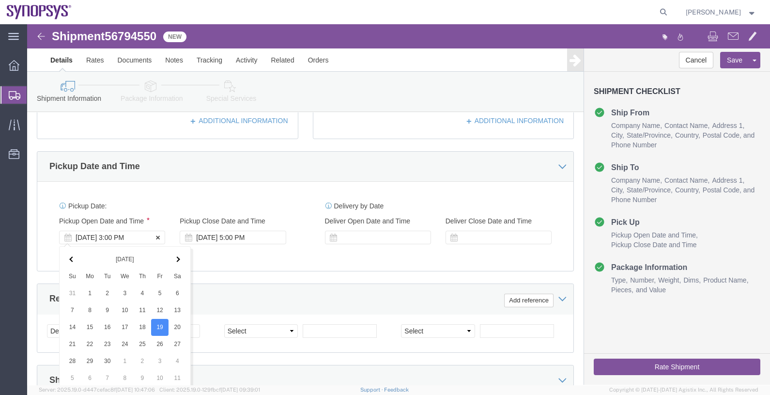
scroll to position [480, 0]
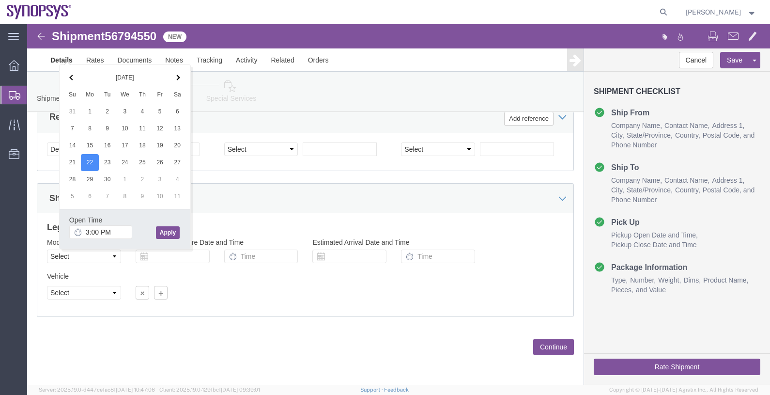
click button "Apply"
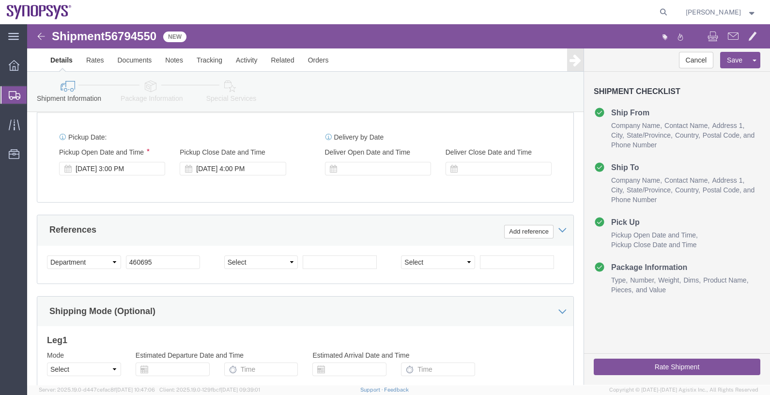
scroll to position [358, 0]
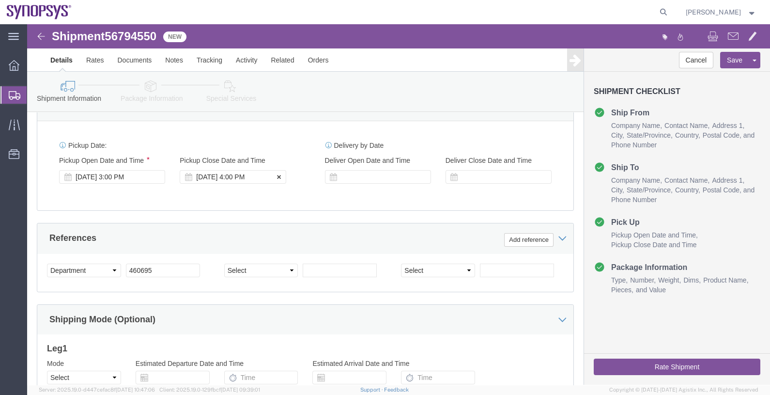
click div "[DATE] 4:00 PM"
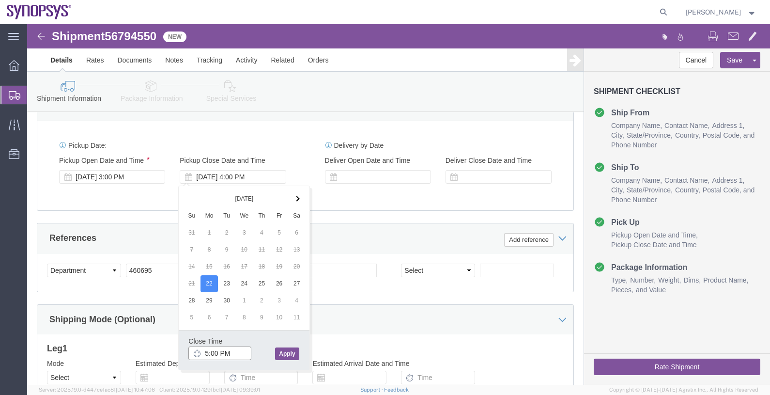
type input "5:00 PM"
click button "Apply"
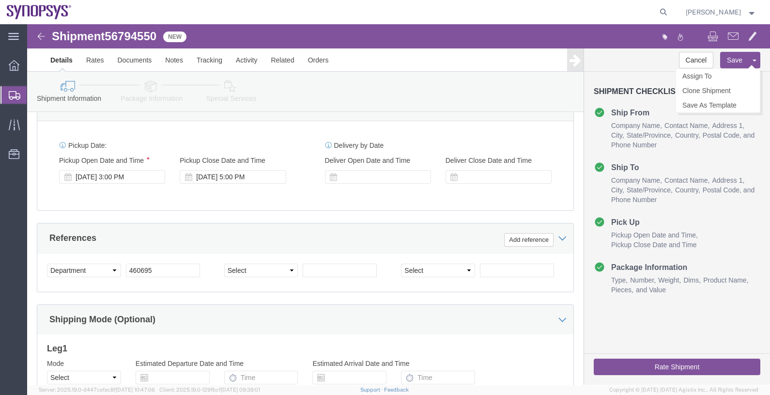
click button "Save"
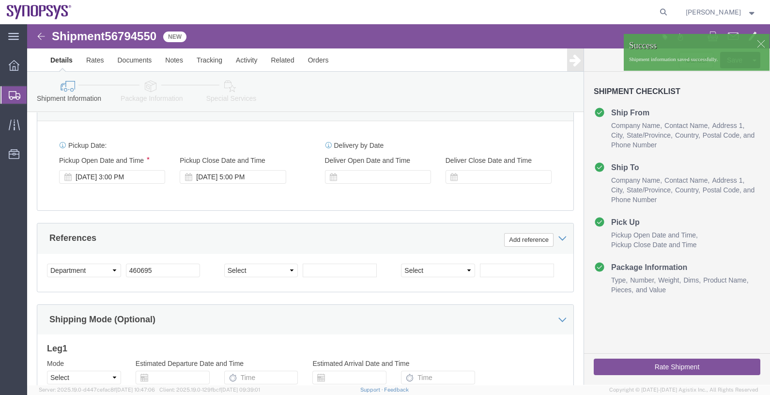
click at [34, 95] on span "Shipments" at bounding box center [31, 94] width 8 height 19
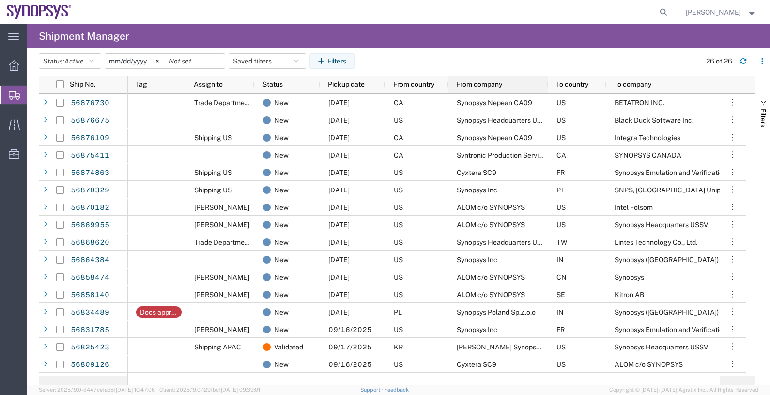
click at [480, 80] on span "From company" at bounding box center [479, 84] width 46 height 8
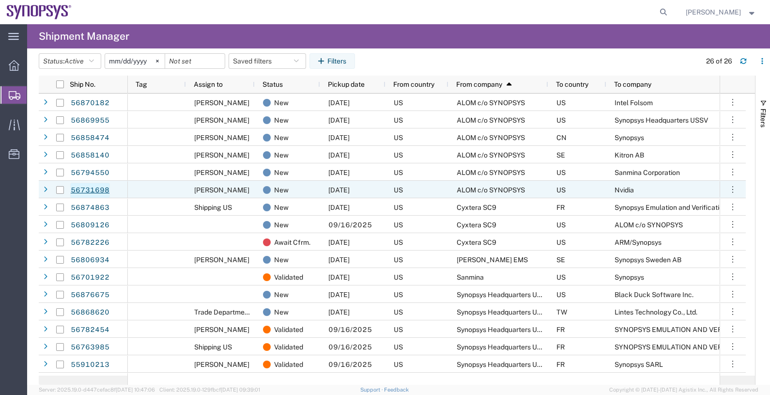
click at [102, 189] on link "56731698" at bounding box center [90, 190] width 40 height 15
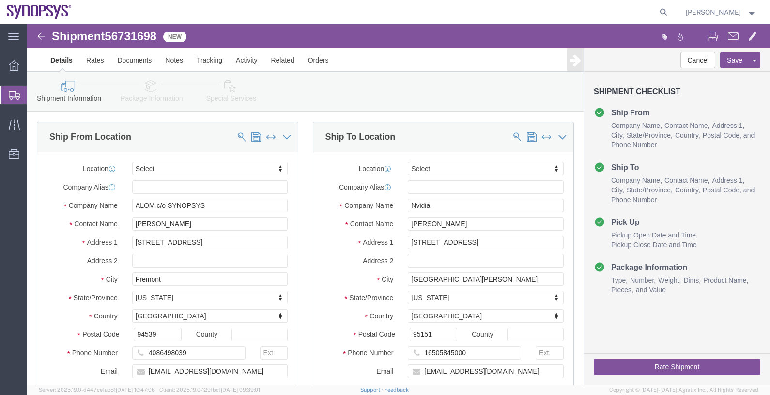
select select
click span "56731698"
copy span "56731698"
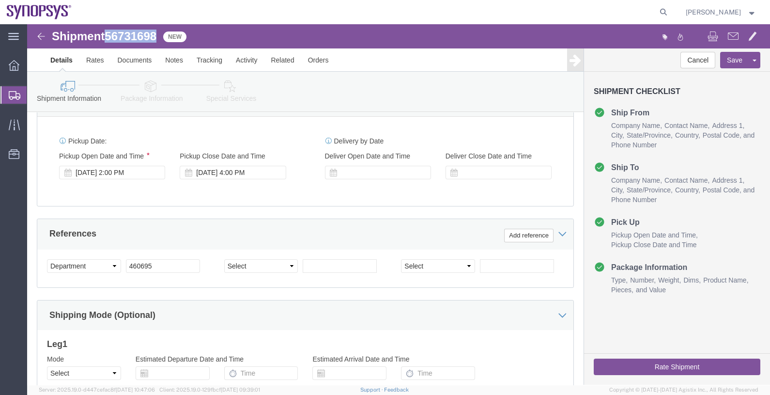
scroll to position [363, 0]
click div "[DATE] 2:00 PM"
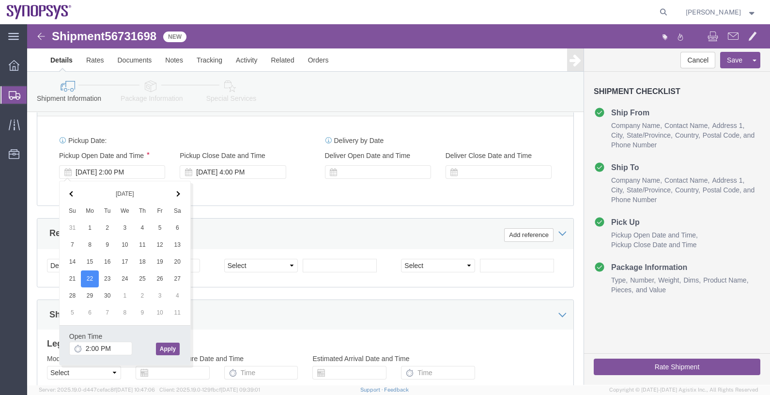
click button "Apply"
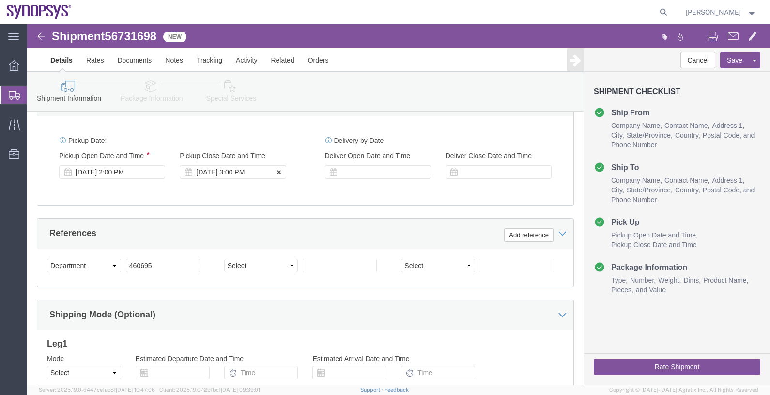
click div "[DATE] 3:00 PM"
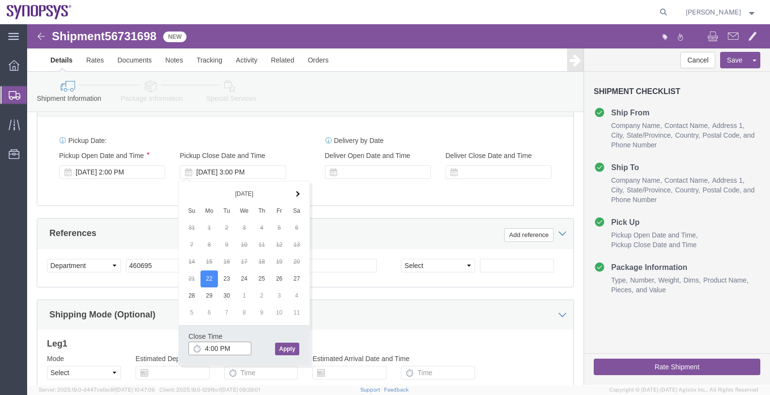
type input "4:00 PM"
click button "Apply"
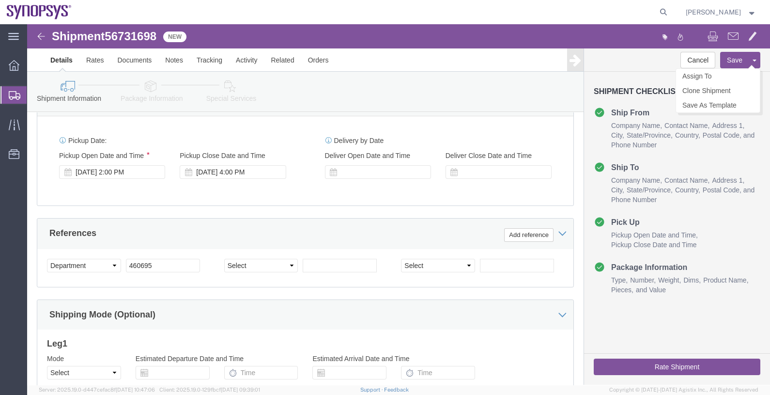
click button "Save"
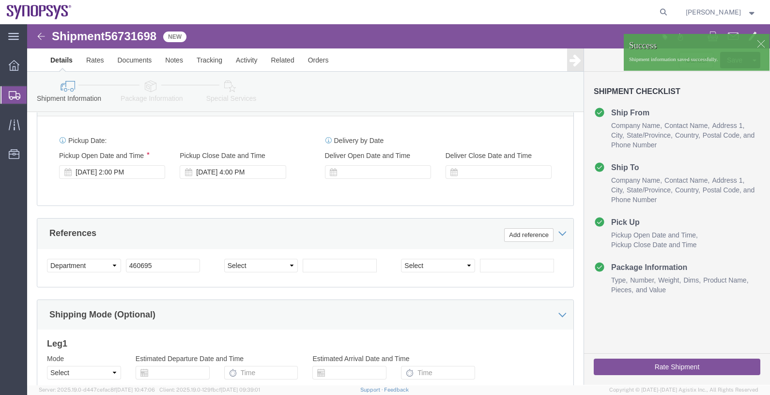
click at [34, 92] on span "Shipments" at bounding box center [31, 94] width 8 height 19
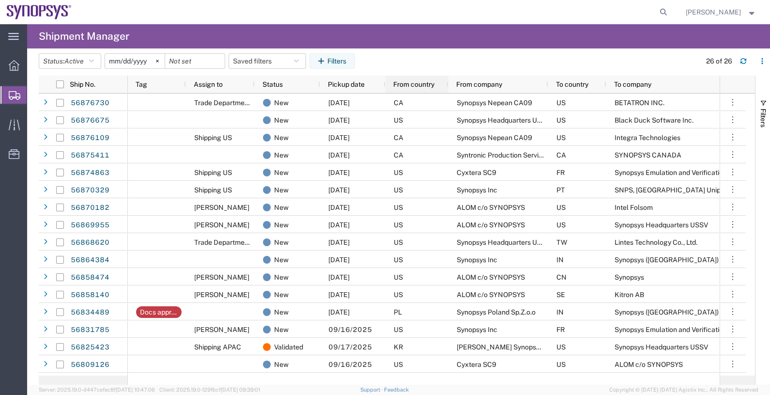
click at [442, 85] on div "From country" at bounding box center [418, 84] width 51 height 13
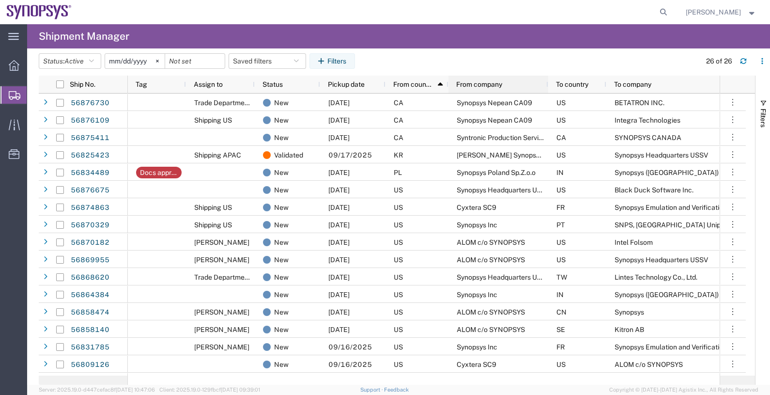
click at [482, 87] on span "From company" at bounding box center [479, 84] width 46 height 8
